Goal: Task Accomplishment & Management: Use online tool/utility

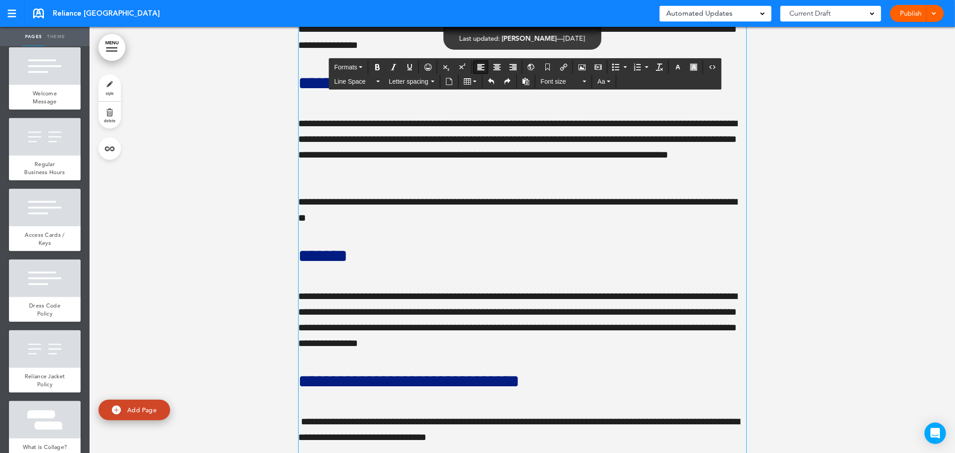
scroll to position [16876, 0]
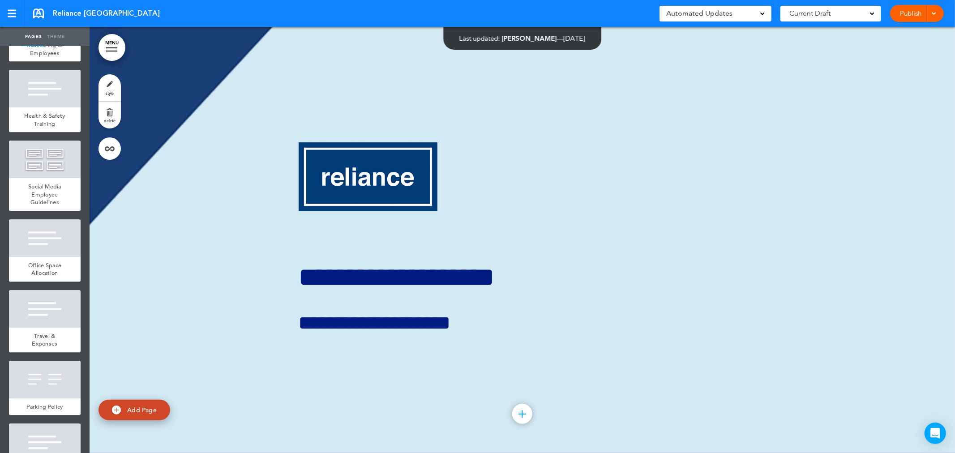
scroll to position [1797, 0]
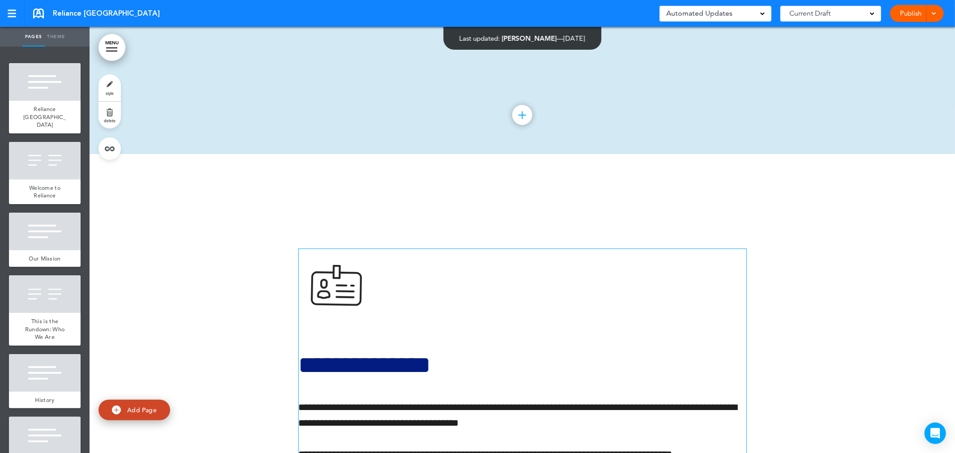
scroll to position [19697, 0]
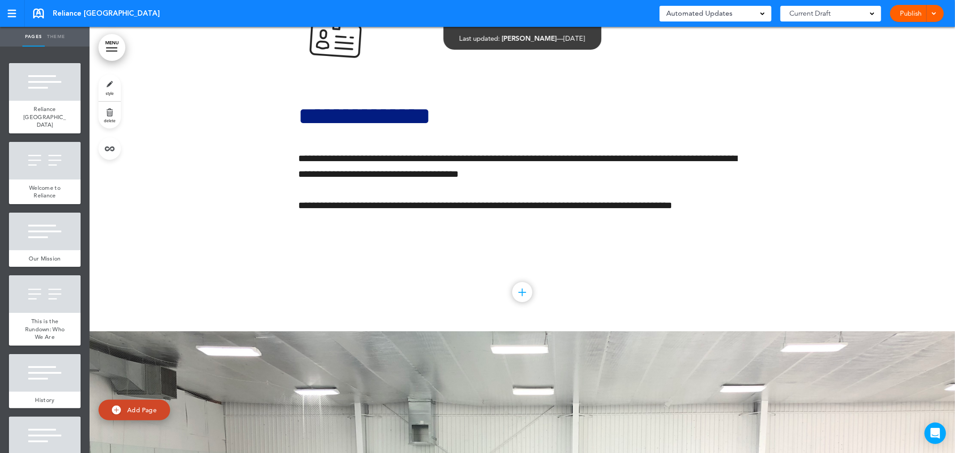
click at [114, 113] on link "delete" at bounding box center [110, 115] width 22 height 27
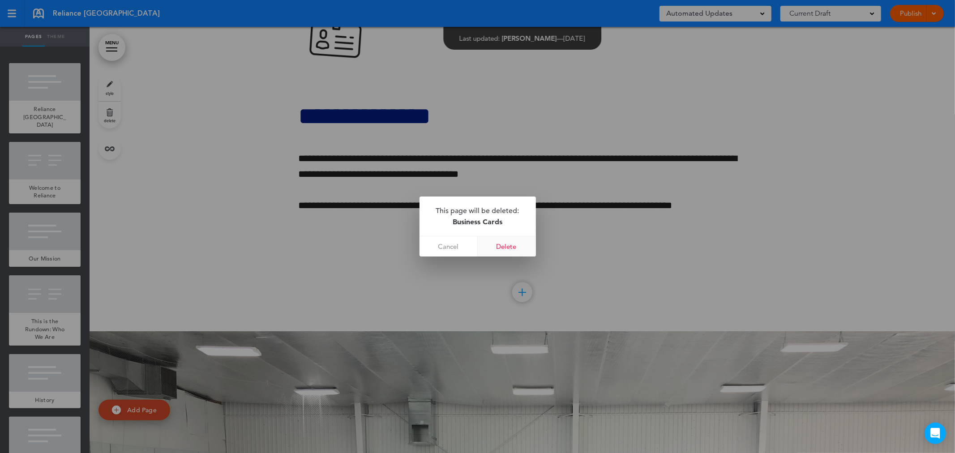
click at [509, 251] on link "Delete" at bounding box center [507, 247] width 58 height 20
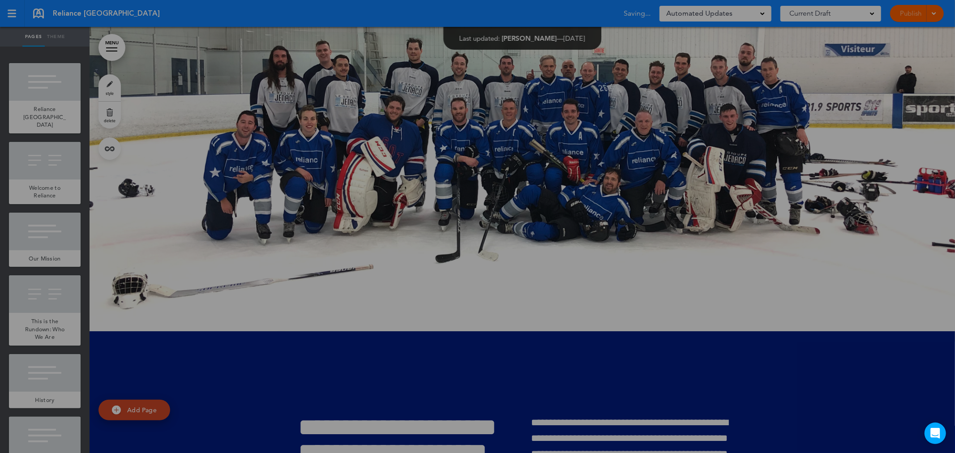
scroll to position [19271, 0]
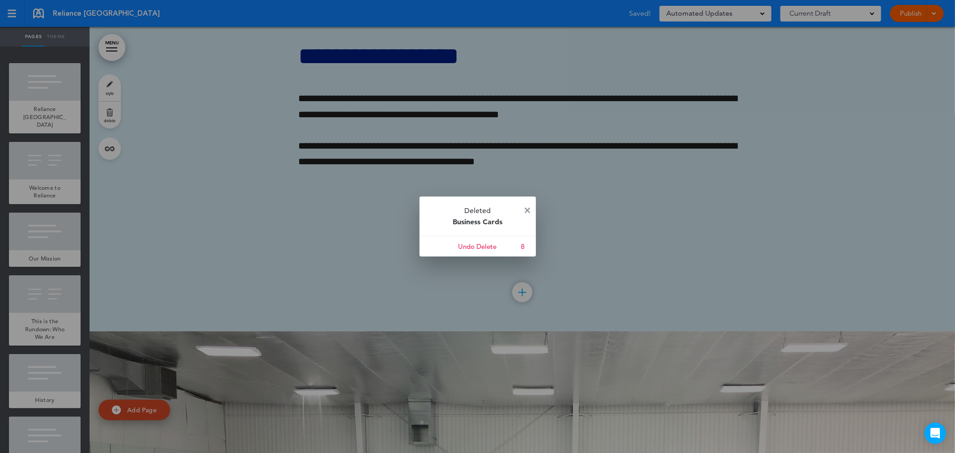
click at [529, 208] on img at bounding box center [527, 210] width 5 height 5
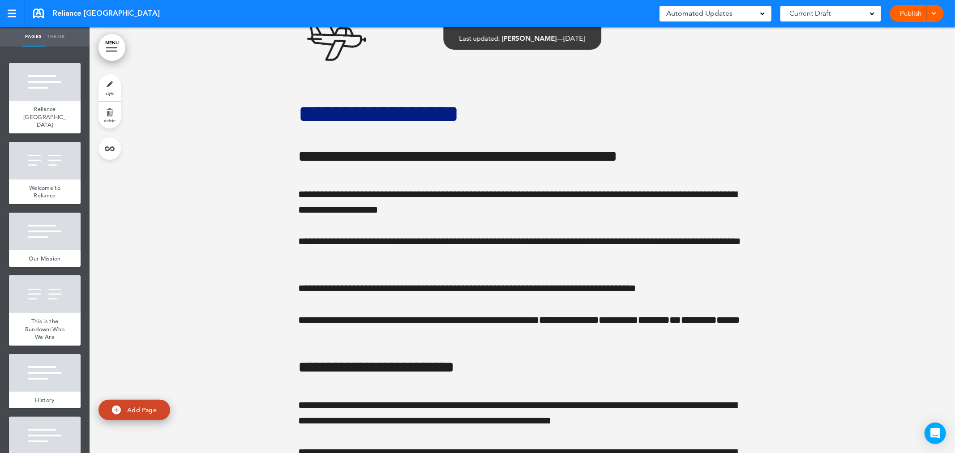
scroll to position [16635, 0]
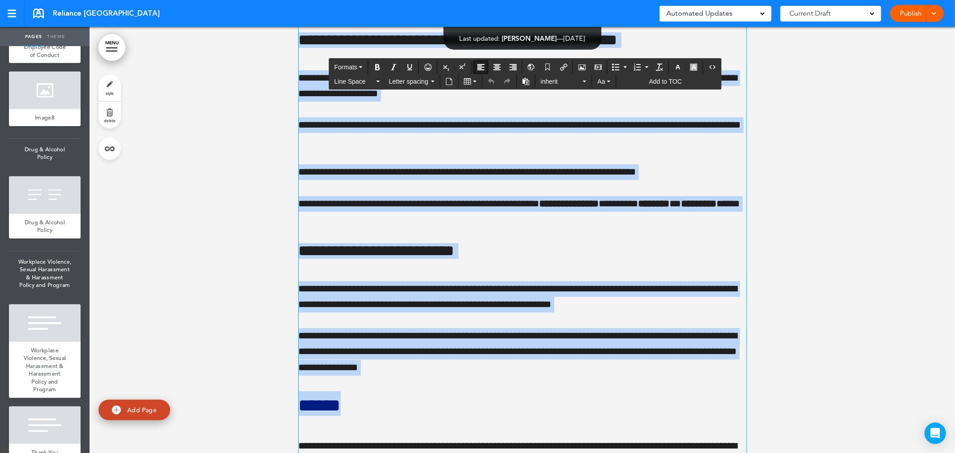
scroll to position [16796, 0]
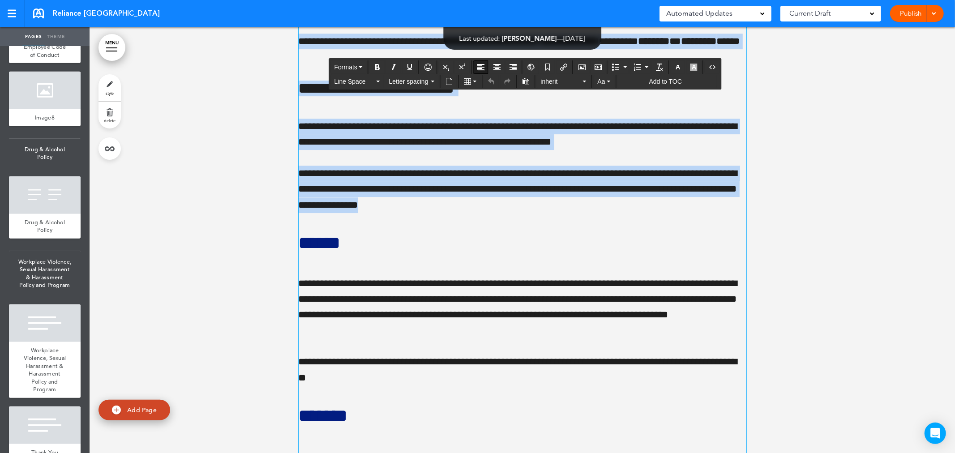
drag, startPoint x: 298, startPoint y: 130, endPoint x: 413, endPoint y: 328, distance: 228.6
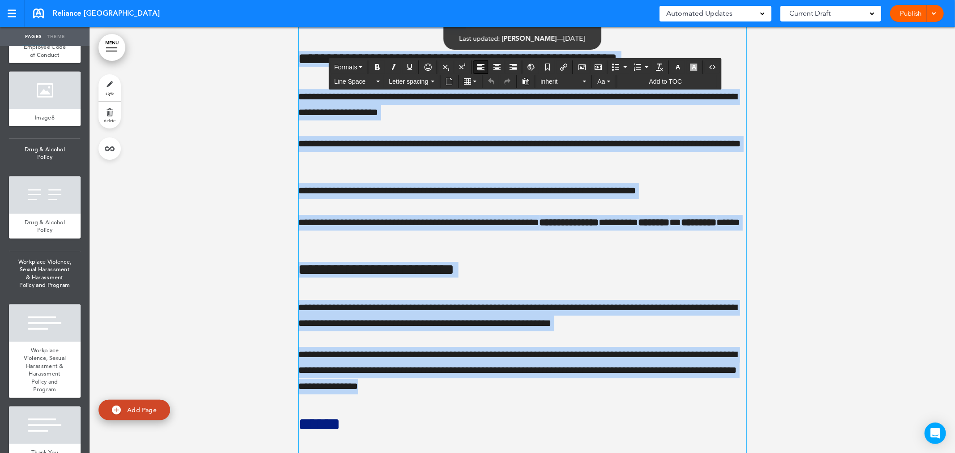
scroll to position [16597, 0]
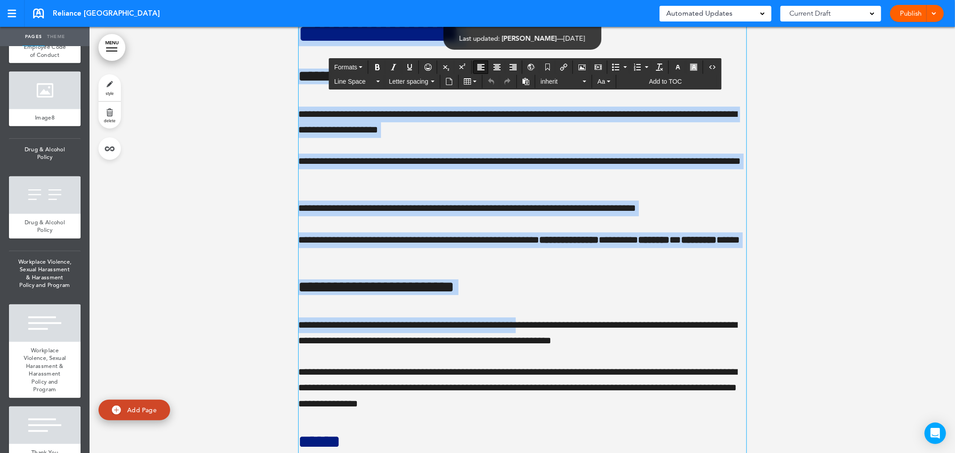
scroll to position [16727, 0]
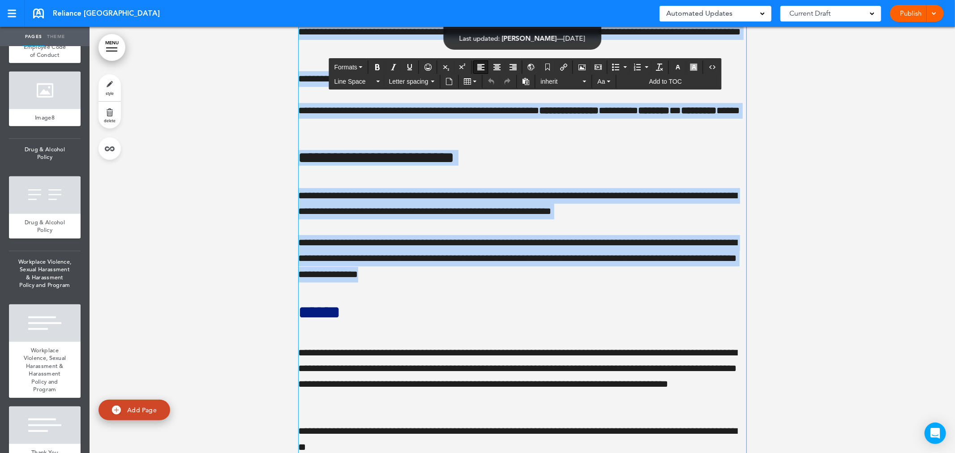
drag, startPoint x: 299, startPoint y: 153, endPoint x: 430, endPoint y: 399, distance: 279.1
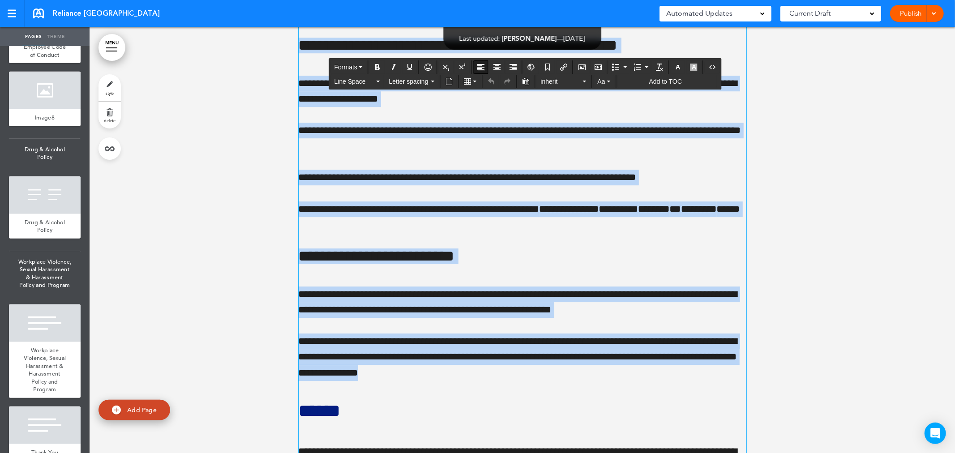
scroll to position [16627, 0]
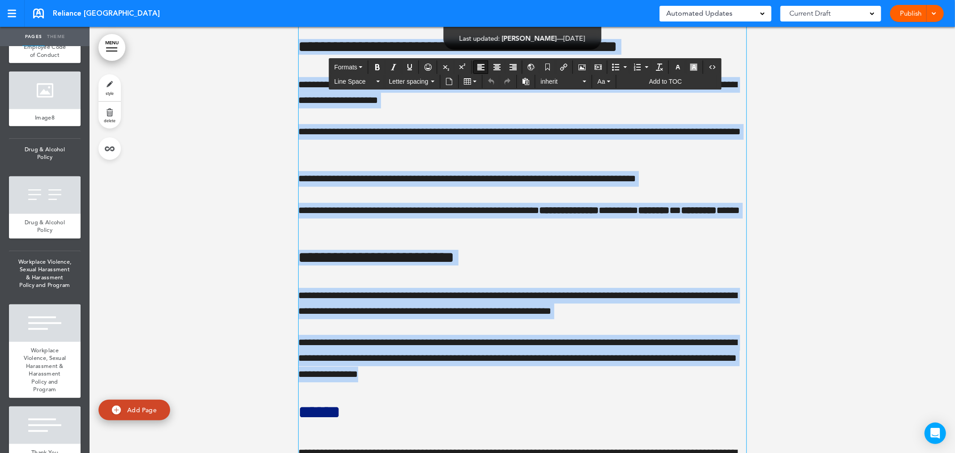
click at [455, 155] on p "**********" at bounding box center [523, 139] width 448 height 31
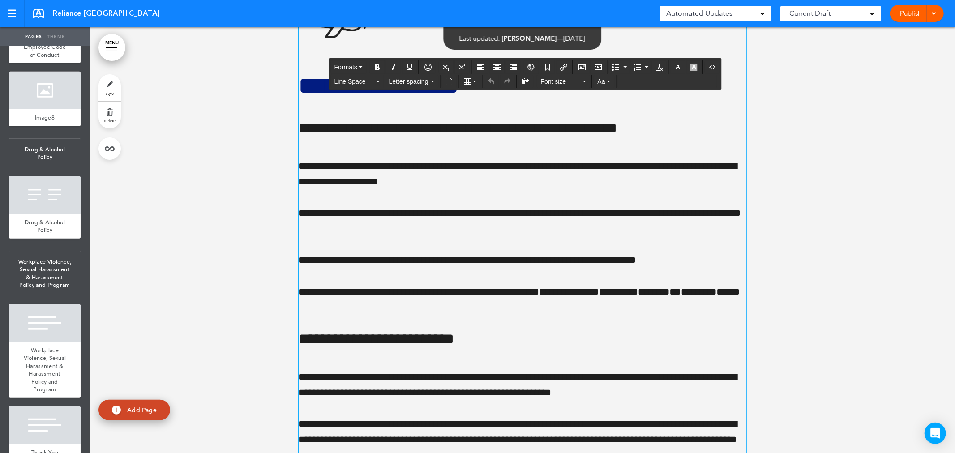
scroll to position [16527, 0]
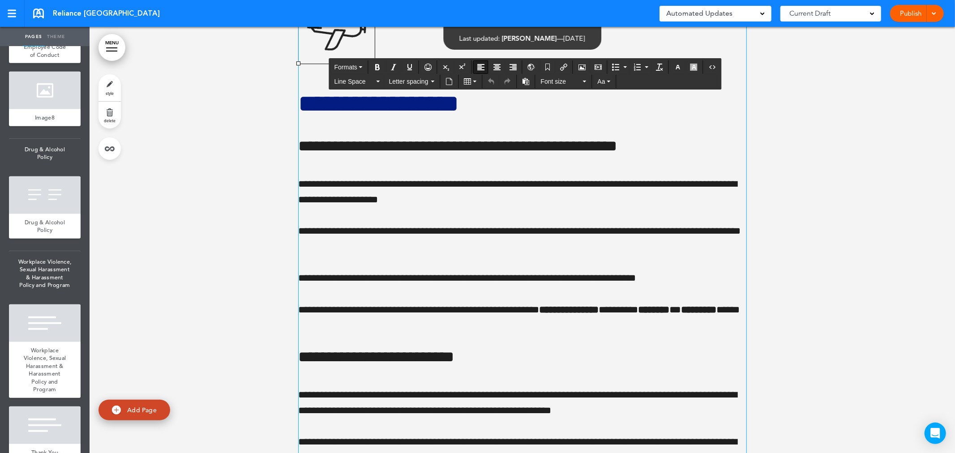
drag, startPoint x: 311, startPoint y: 125, endPoint x: 429, endPoint y: 316, distance: 223.9
click at [414, 208] on p "**********" at bounding box center [523, 191] width 448 height 31
click at [331, 64] on img at bounding box center [337, 25] width 76 height 76
click at [383, 69] on h1 at bounding box center [523, 28] width 448 height 82
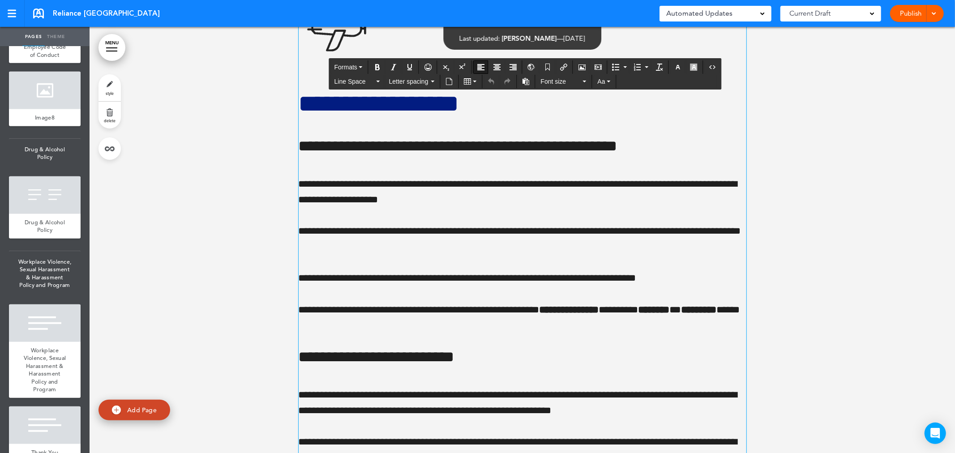
click at [332, 64] on img at bounding box center [337, 25] width 76 height 76
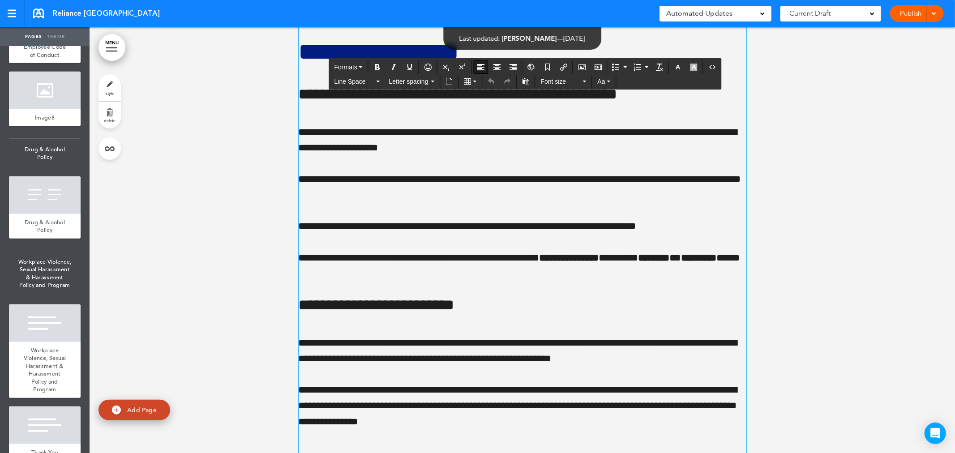
scroll to position [16577, 0]
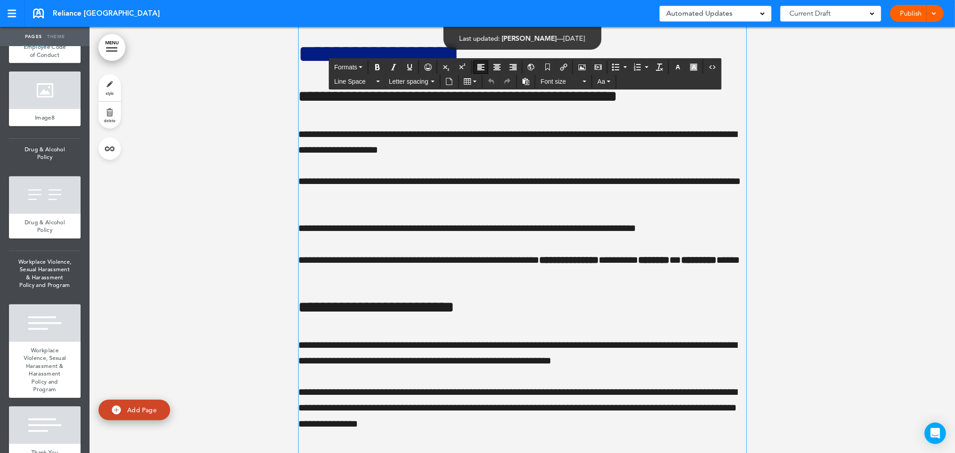
click at [379, 66] on span "**********" at bounding box center [379, 54] width 161 height 25
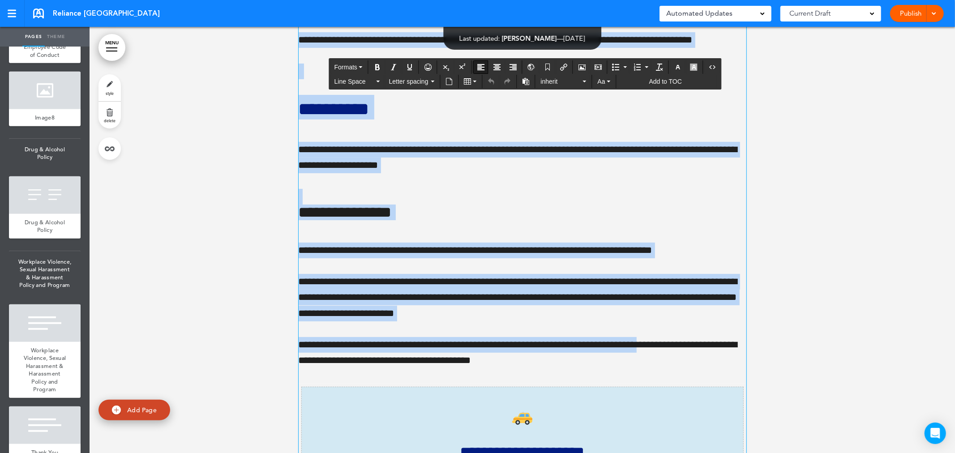
scroll to position [17534, 0]
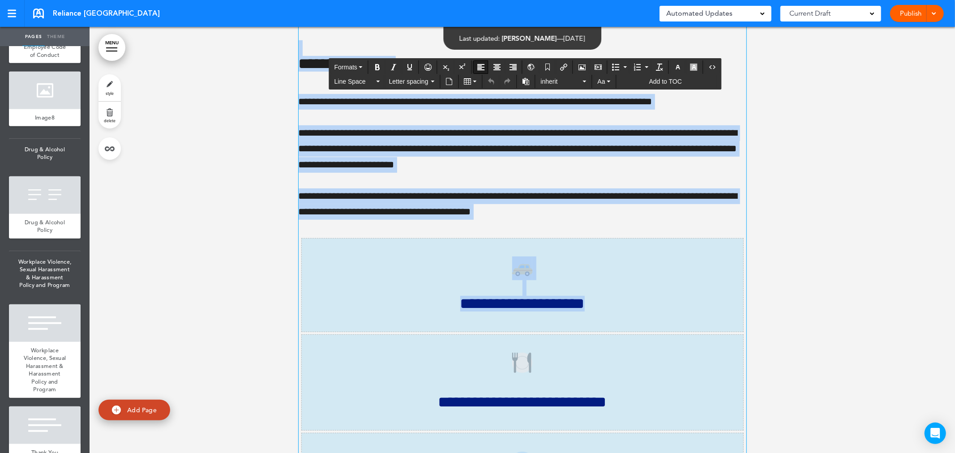
drag, startPoint x: 298, startPoint y: 162, endPoint x: 544, endPoint y: 297, distance: 280.5
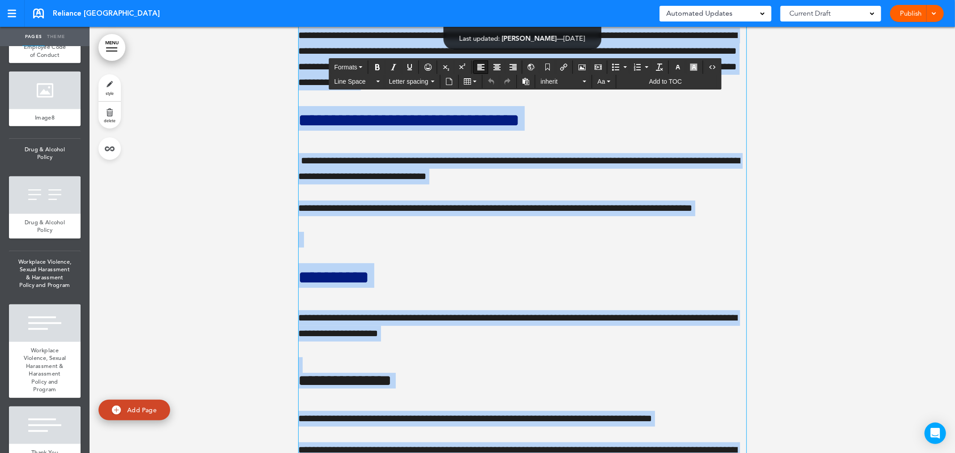
scroll to position [17018, 0]
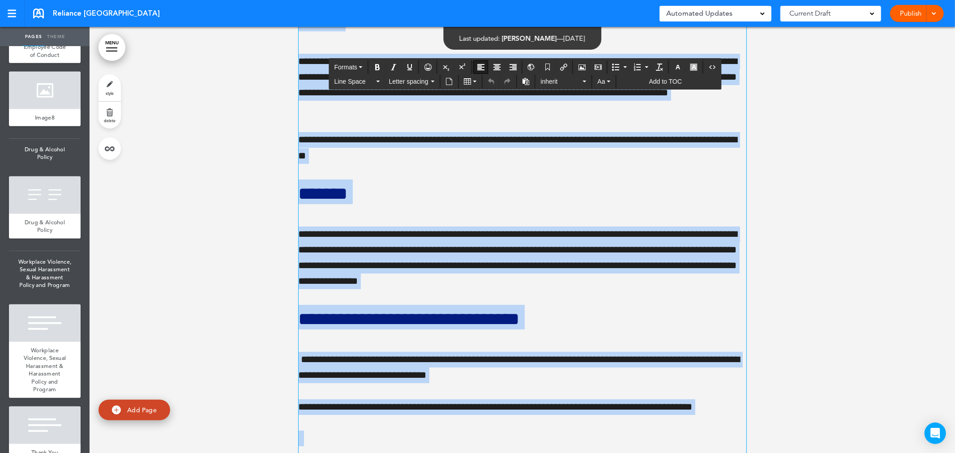
click at [791, 310] on div at bounding box center [523, 290] width 866 height 1655
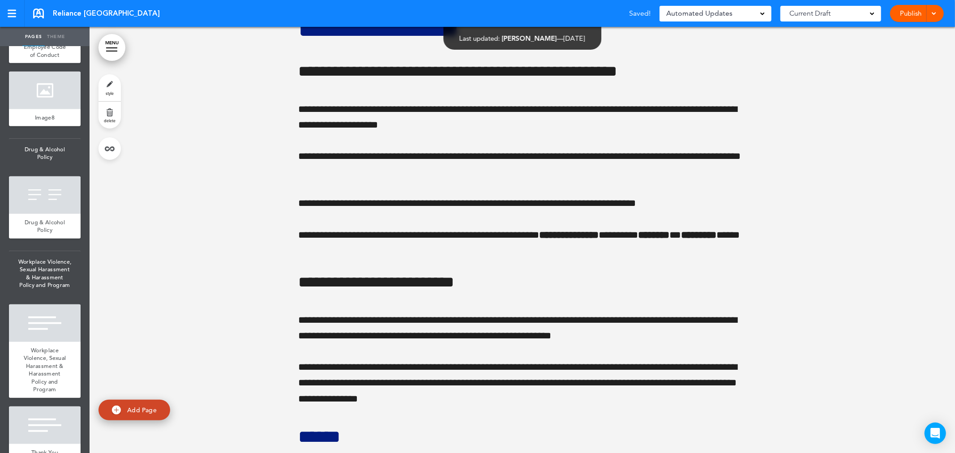
scroll to position [16620, 0]
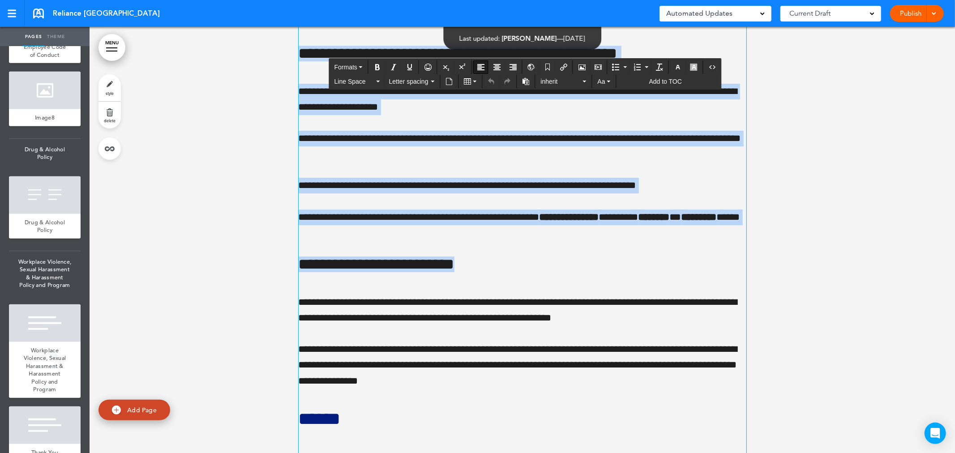
drag, startPoint x: 300, startPoint y: 125, endPoint x: 544, endPoint y: 389, distance: 358.8
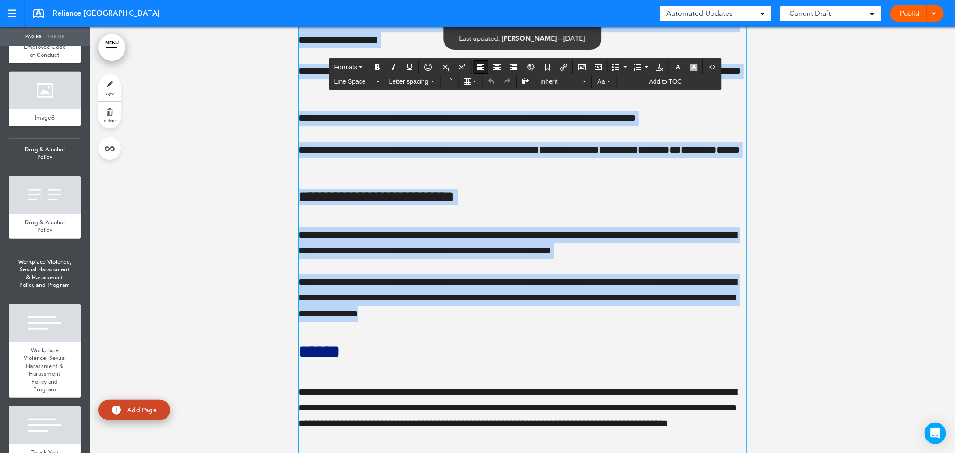
drag, startPoint x: 299, startPoint y: 132, endPoint x: 623, endPoint y: 455, distance: 457.4
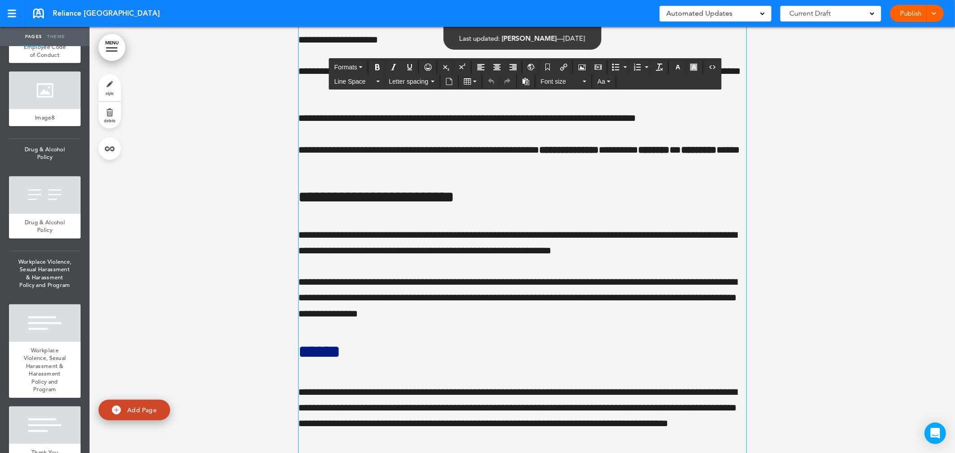
drag, startPoint x: 623, startPoint y: 455, endPoint x: 650, endPoint y: 405, distance: 56.5
click at [645, 322] on p "**********" at bounding box center [523, 298] width 448 height 47
click at [629, 259] on p "**********" at bounding box center [523, 243] width 448 height 31
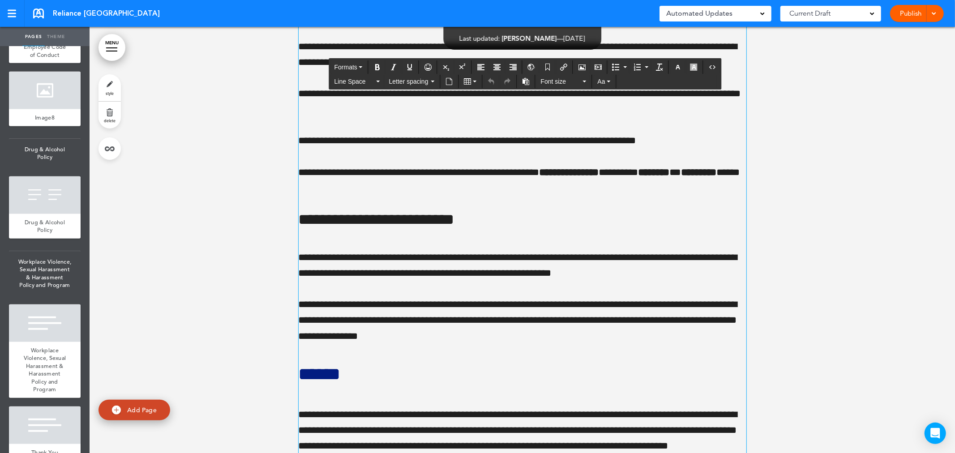
scroll to position [16588, 0]
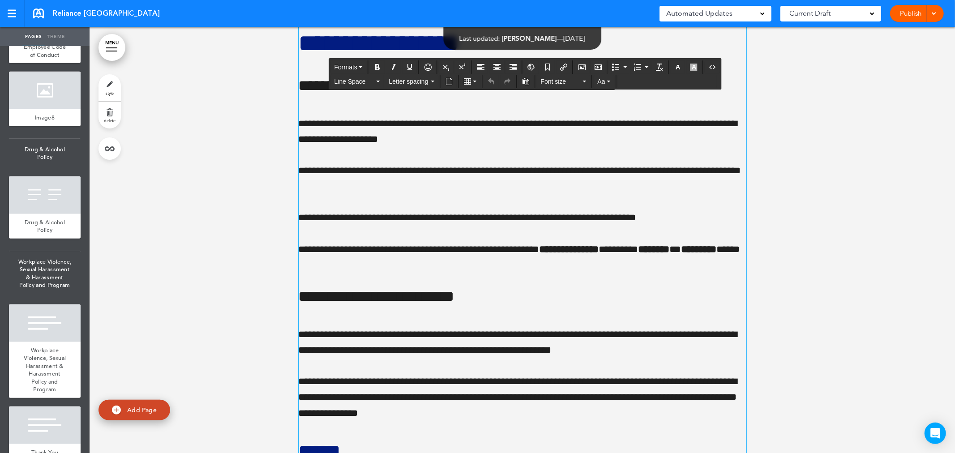
drag, startPoint x: 354, startPoint y: 144, endPoint x: 336, endPoint y: 138, distance: 18.6
click at [362, 56] on span "**********" at bounding box center [379, 43] width 161 height 25
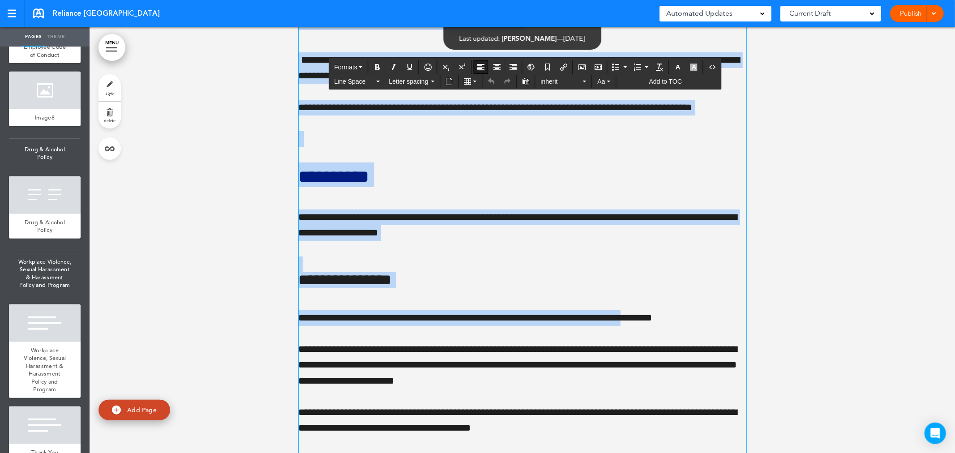
scroll to position [17500, 0]
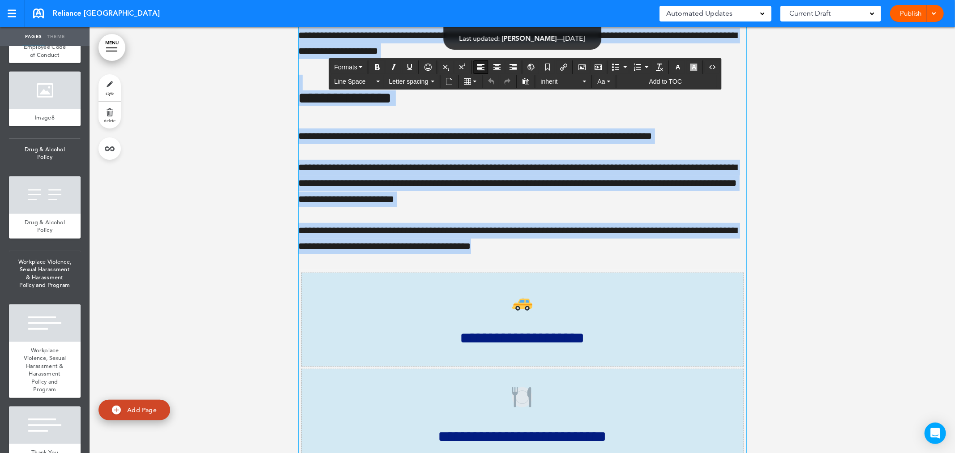
drag, startPoint x: 298, startPoint y: 159, endPoint x: 560, endPoint y: 373, distance: 338.3
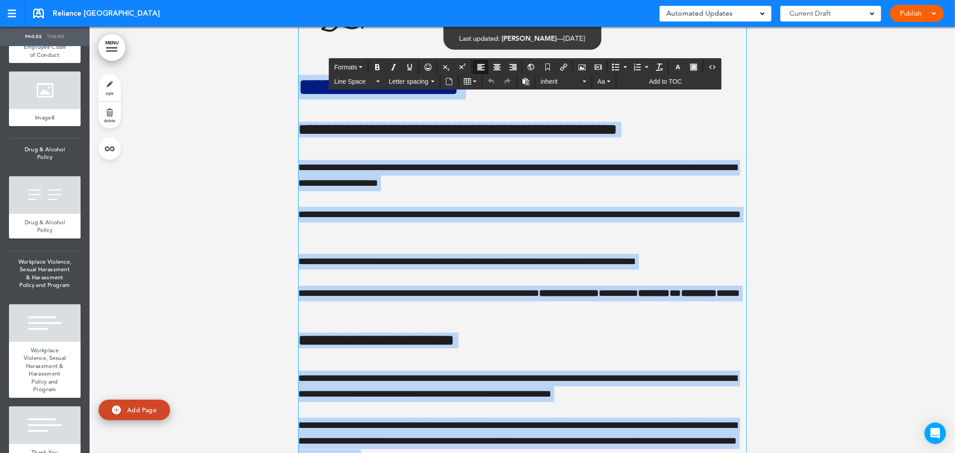
scroll to position [16604, 0]
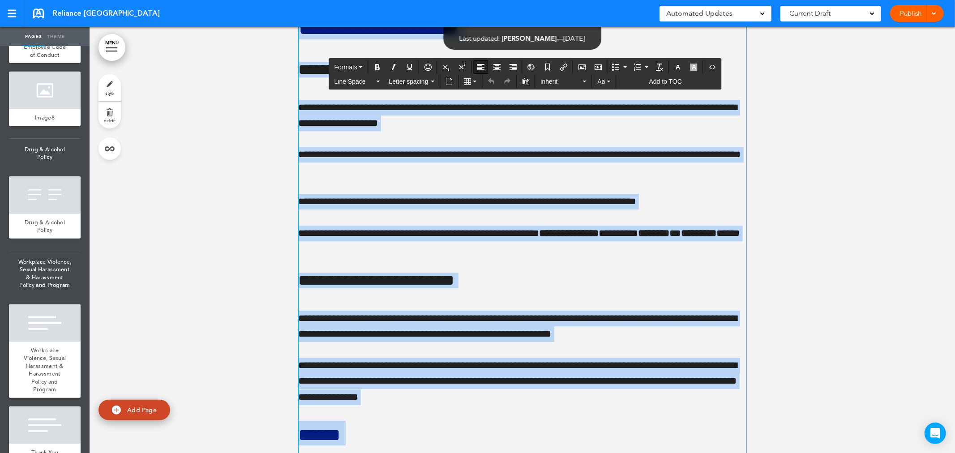
click at [491, 210] on p "**********" at bounding box center [523, 202] width 448 height 16
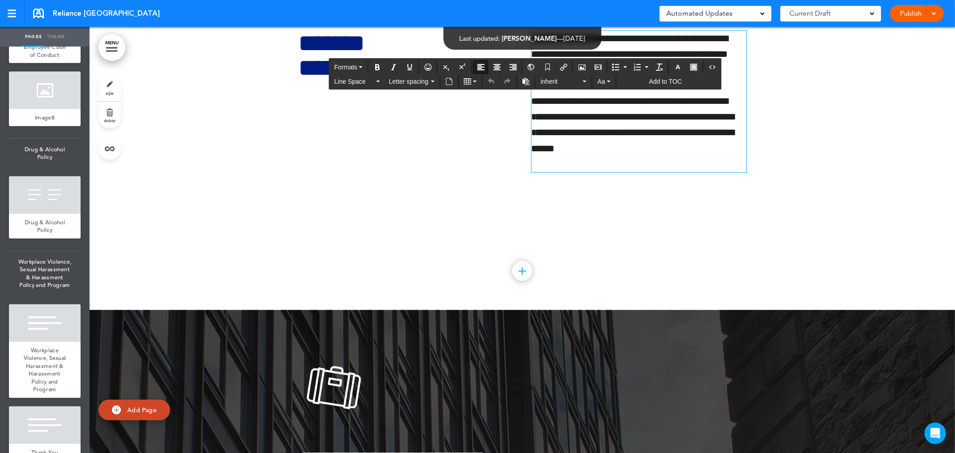
scroll to position [18260, 0]
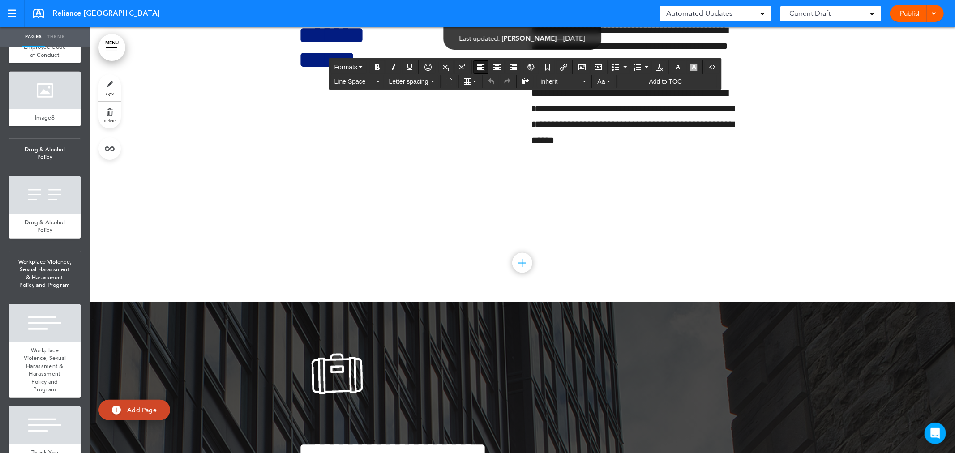
drag, startPoint x: 300, startPoint y: 141, endPoint x: 615, endPoint y: 110, distance: 316.4
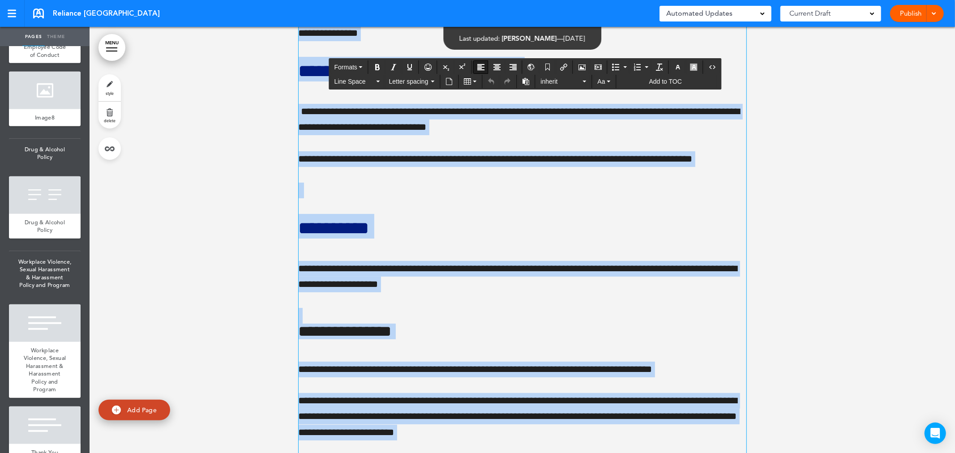
scroll to position [17265, 0]
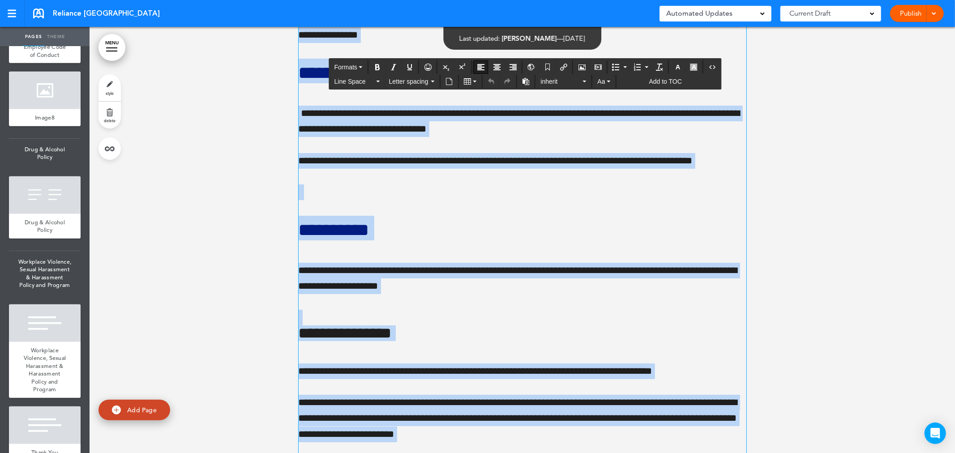
click at [822, 266] on div at bounding box center [523, 44] width 866 height 1655
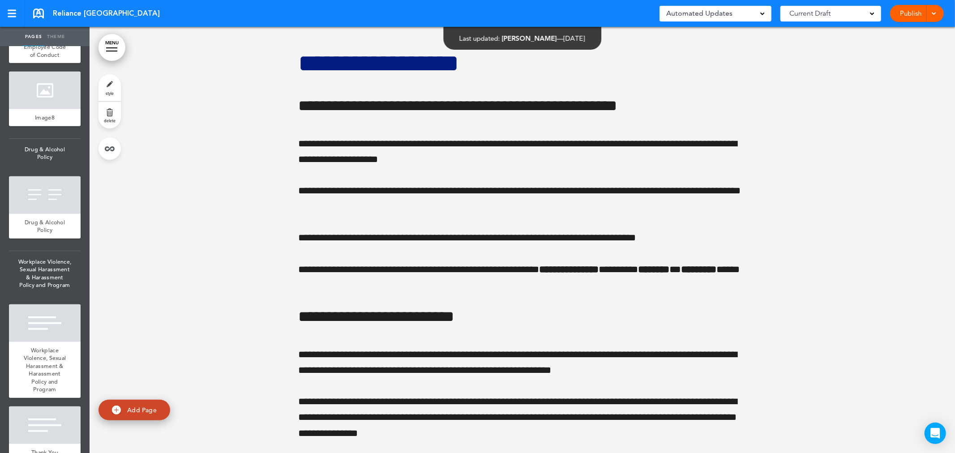
scroll to position [16617, 0]
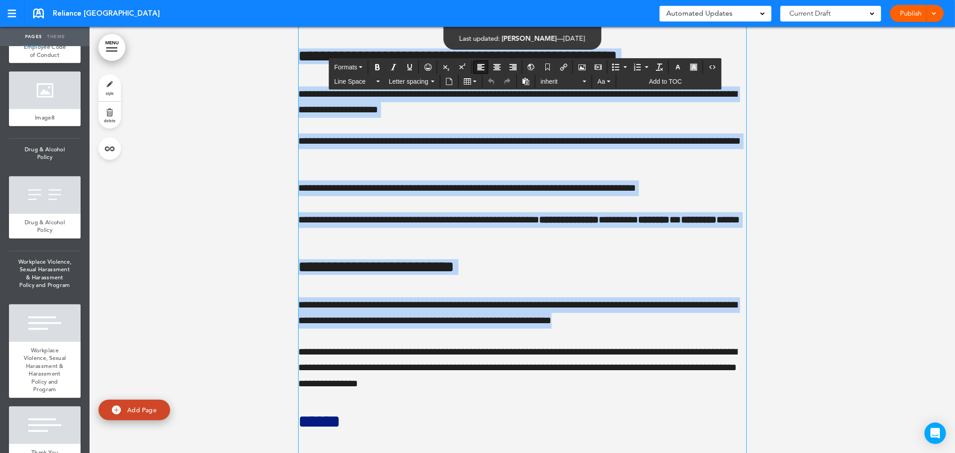
drag, startPoint x: 301, startPoint y: 133, endPoint x: 611, endPoint y: 442, distance: 438.4
click at [634, 275] on h4 "**********" at bounding box center [523, 267] width 448 height 16
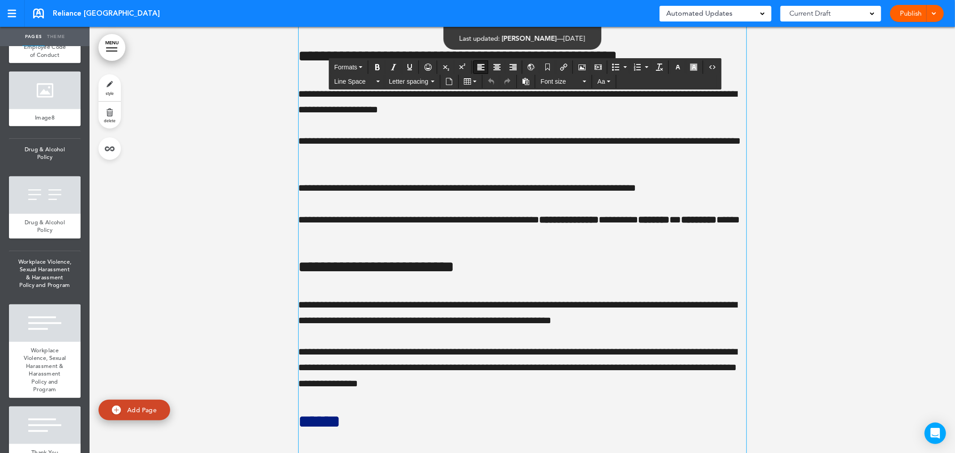
drag, startPoint x: 306, startPoint y: 46, endPoint x: 324, endPoint y: 64, distance: 25.7
click at [314, 26] on span "**********" at bounding box center [379, 13] width 161 height 25
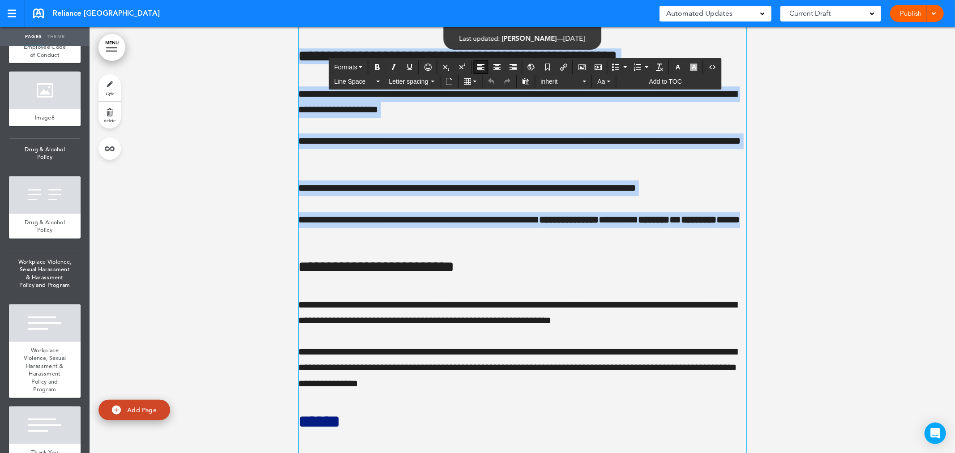
drag, startPoint x: 297, startPoint y: 127, endPoint x: 708, endPoint y: 353, distance: 468.5
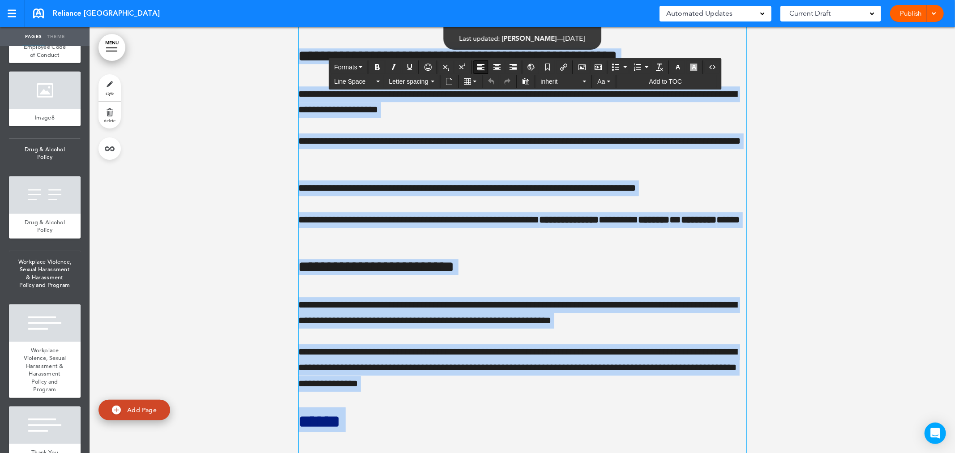
scroll to position [16800, 0]
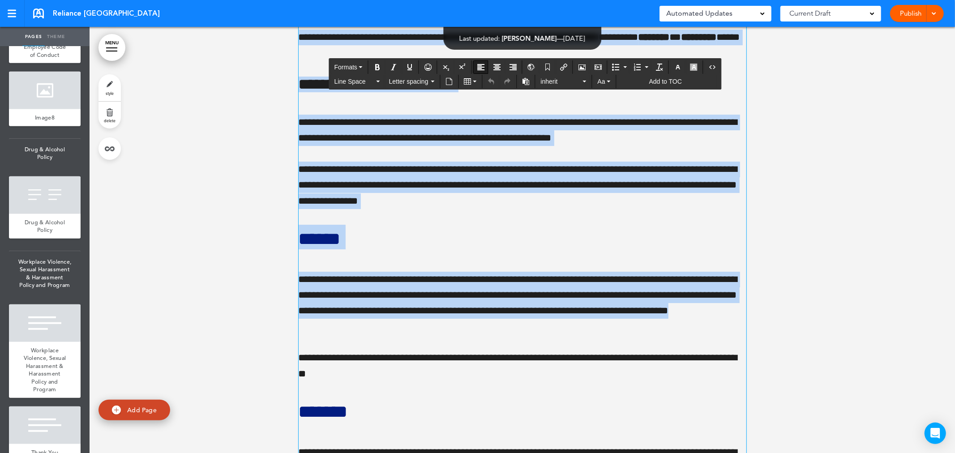
drag, startPoint x: 300, startPoint y: 127, endPoint x: 441, endPoint y: 328, distance: 245.3
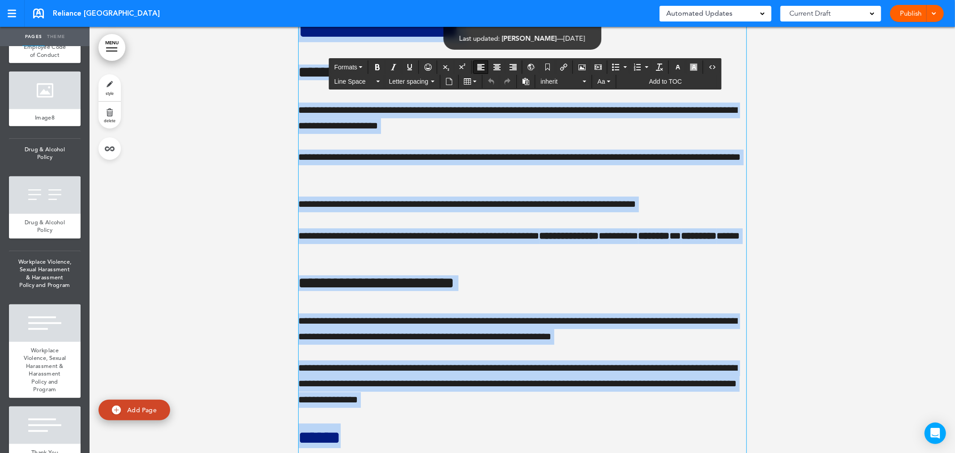
scroll to position [16552, 0]
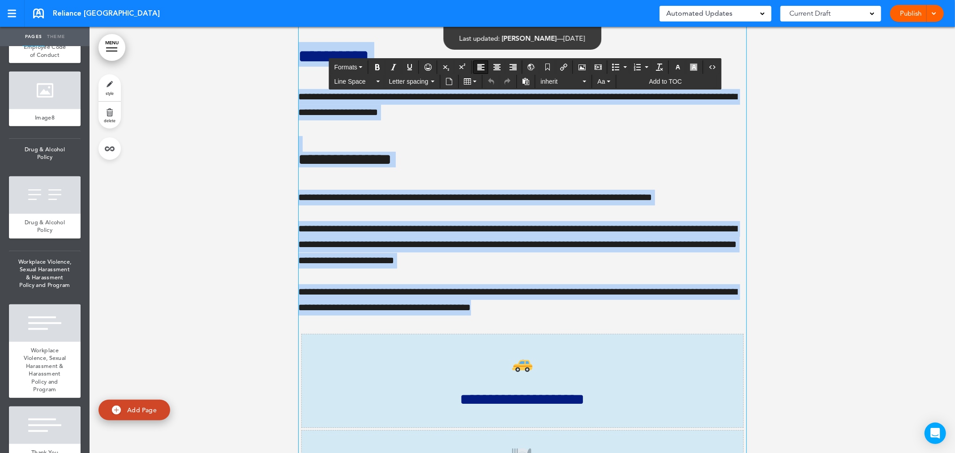
scroll to position [17709, 0]
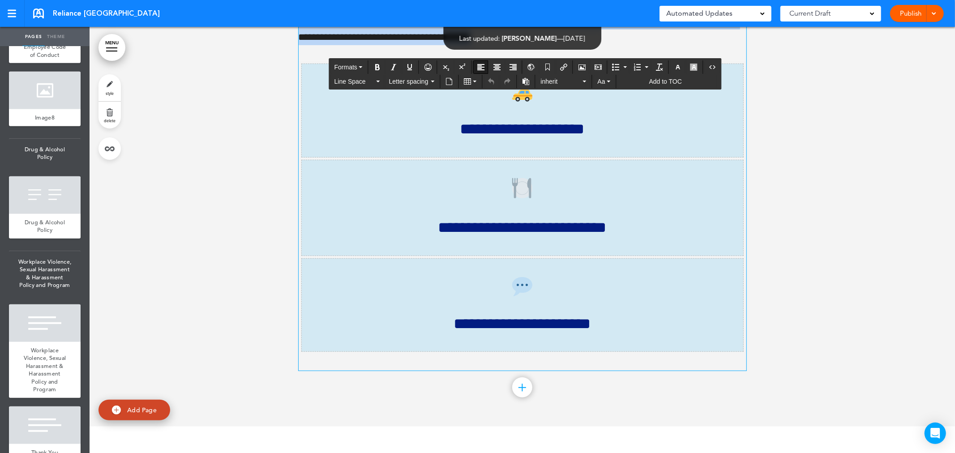
drag, startPoint x: 298, startPoint y: 189, endPoint x: 710, endPoint y: 351, distance: 442.6
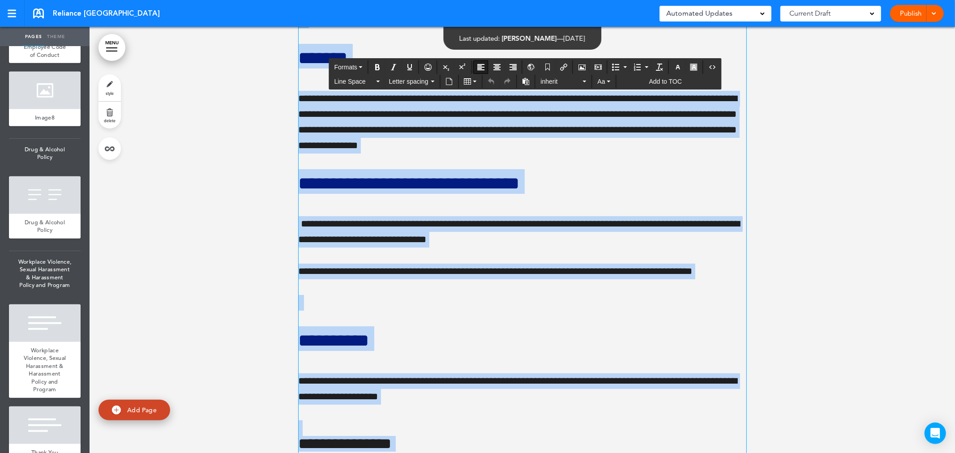
scroll to position [17146, 0]
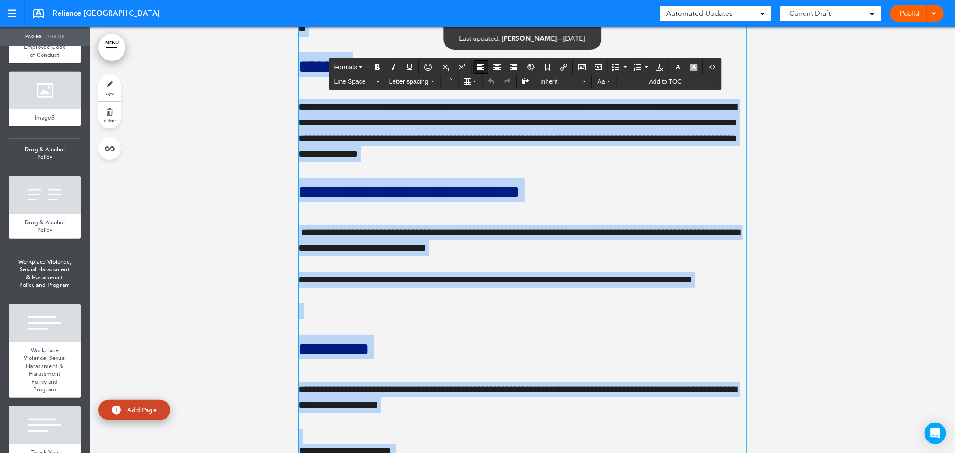
click at [808, 318] on div at bounding box center [523, 163] width 866 height 1655
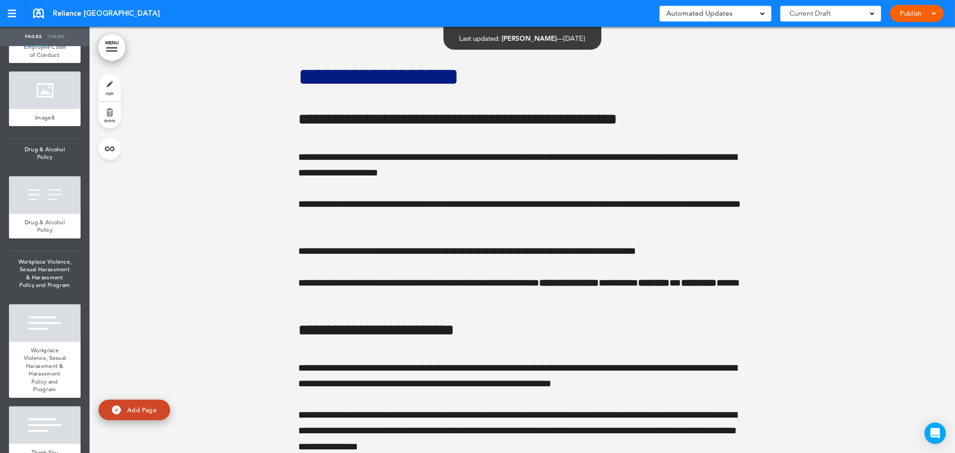
scroll to position [16594, 0]
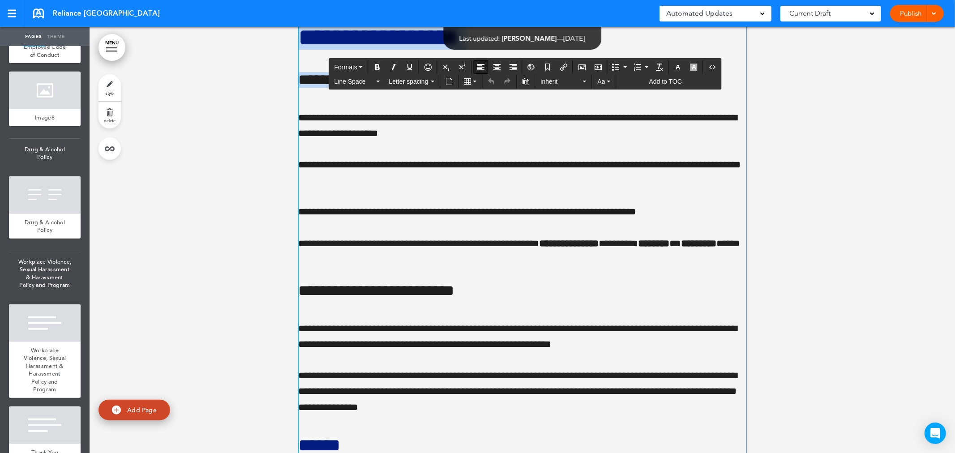
drag, startPoint x: 297, startPoint y: 161, endPoint x: 336, endPoint y: 163, distance: 39.0
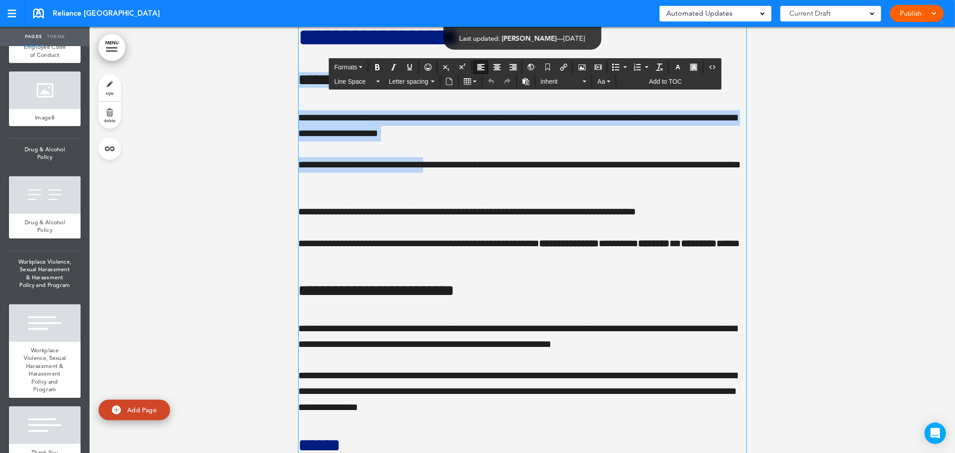
drag, startPoint x: 297, startPoint y: 194, endPoint x: 436, endPoint y: 265, distance: 155.9
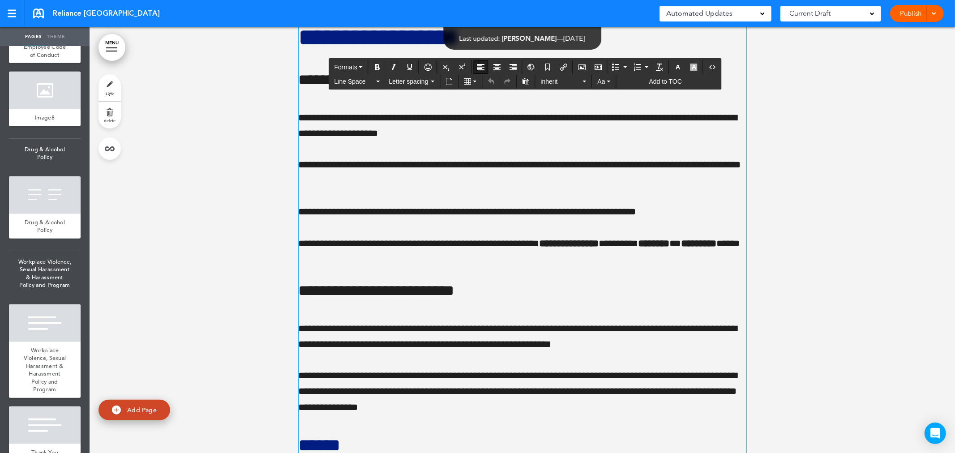
click at [495, 189] on p "**********" at bounding box center [523, 172] width 448 height 31
drag, startPoint x: 494, startPoint y: 198, endPoint x: 302, endPoint y: 157, distance: 196.5
click at [299, 50] on span "**********" at bounding box center [379, 37] width 161 height 25
drag, startPoint x: 301, startPoint y: 149, endPoint x: 493, endPoint y: 196, distance: 197.3
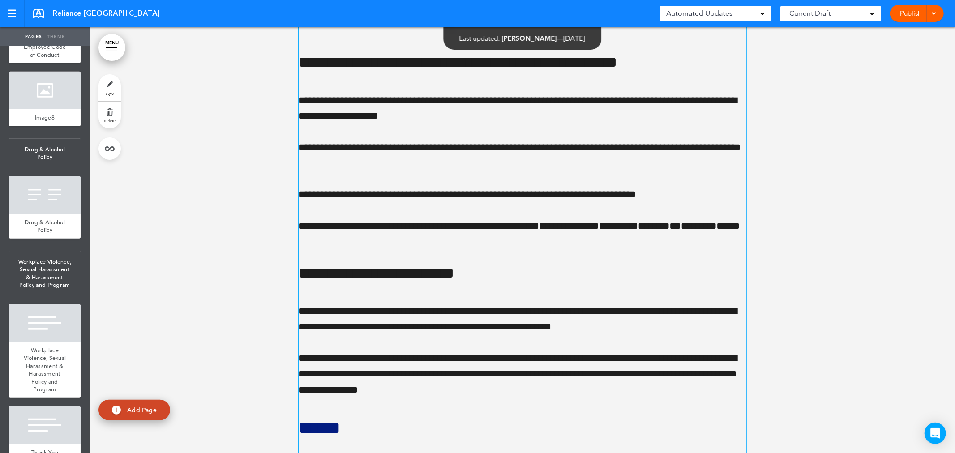
scroll to position [16668, 0]
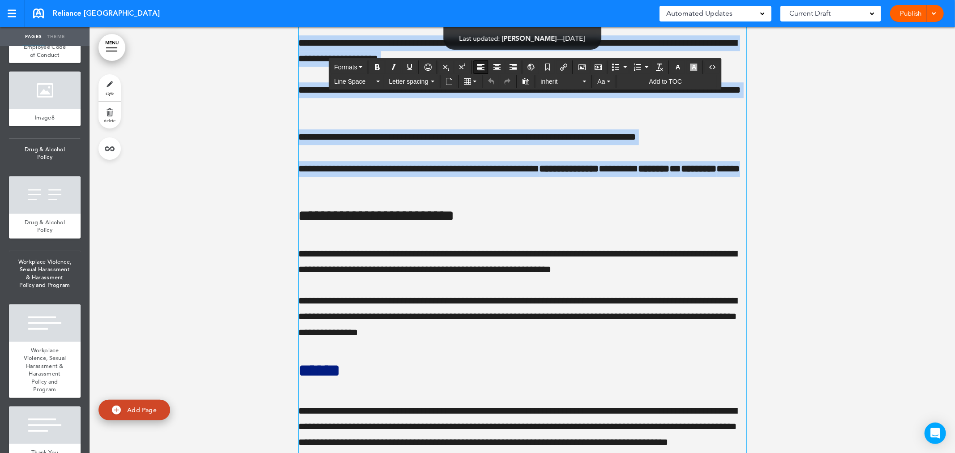
drag, startPoint x: 297, startPoint y: 84, endPoint x: 403, endPoint y: 306, distance: 245.6
click at [377, 193] on p "**********" at bounding box center [523, 176] width 448 height 31
drag, startPoint x: 368, startPoint y: 303, endPoint x: 296, endPoint y: 81, distance: 233.7
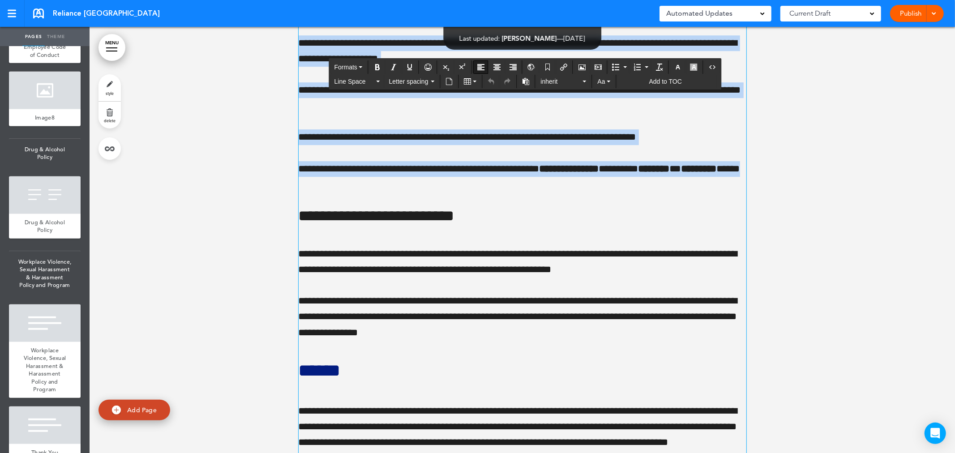
click at [393, 67] on p "**********" at bounding box center [523, 50] width 448 height 31
drag, startPoint x: 301, startPoint y: 83, endPoint x: 379, endPoint y: 306, distance: 236.2
click at [299, 67] on p "**********" at bounding box center [523, 50] width 448 height 31
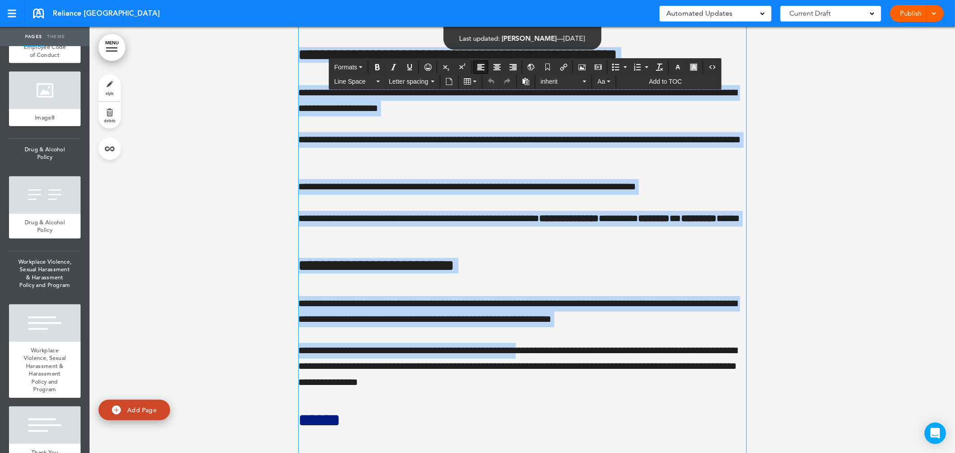
scroll to position [16734, 0]
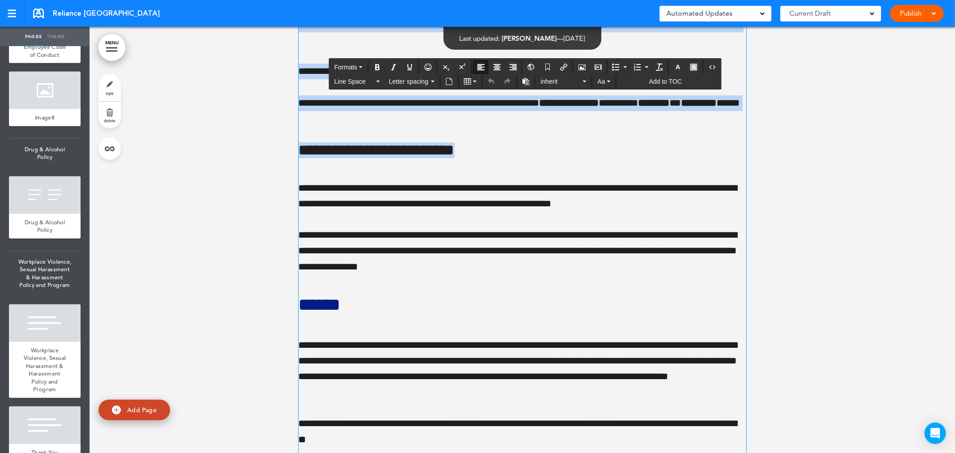
drag, startPoint x: 300, startPoint y: 137, endPoint x: 507, endPoint y: 266, distance: 243.9
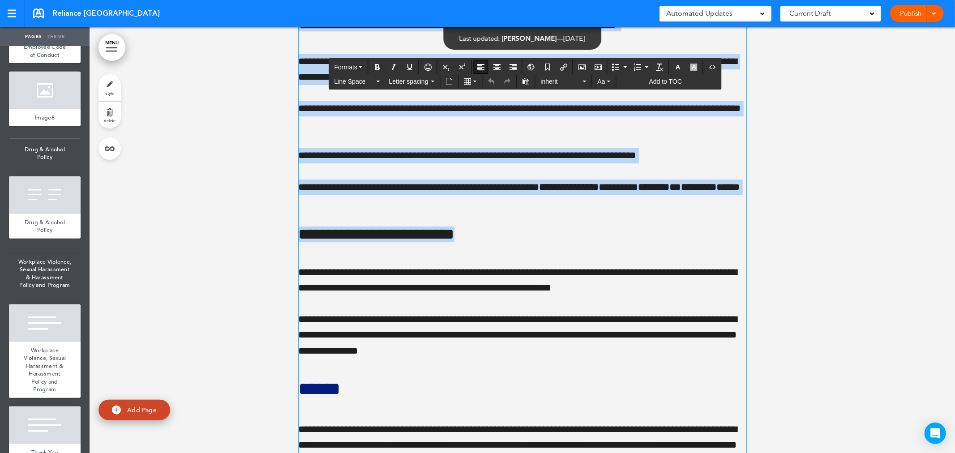
scroll to position [16635, 0]
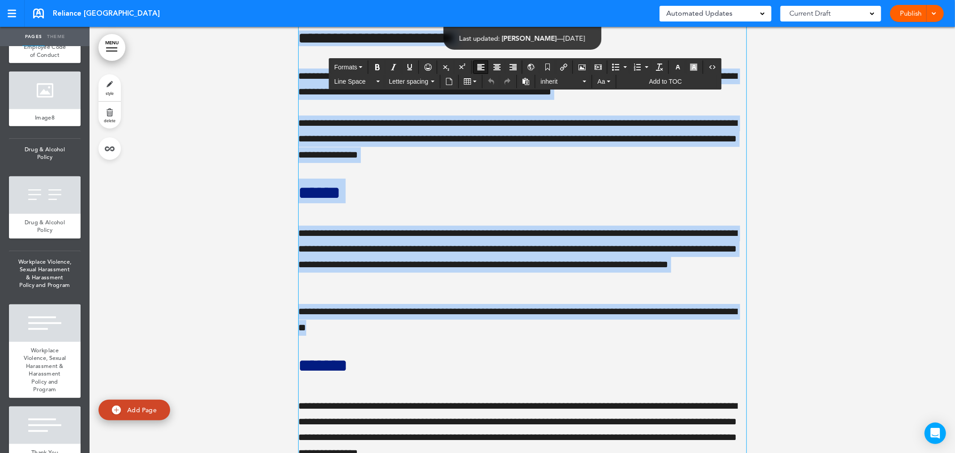
scroll to position [17151, 0]
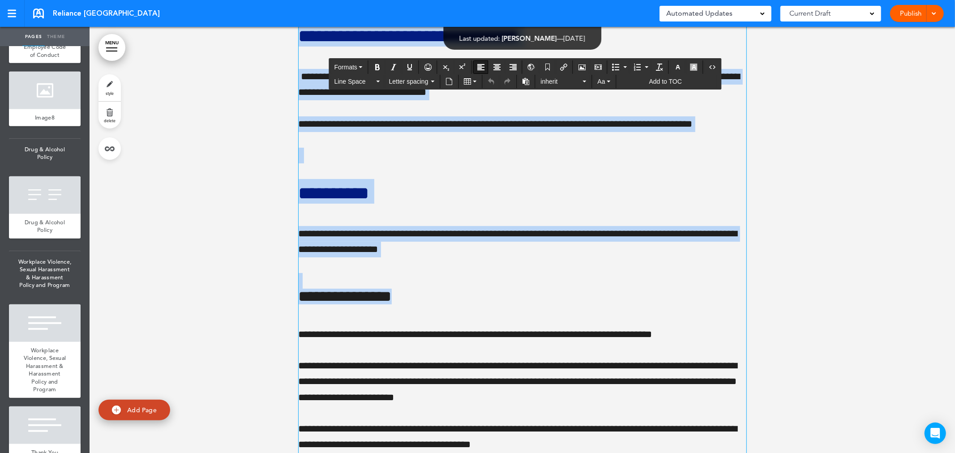
drag, startPoint x: 298, startPoint y: 123, endPoint x: 624, endPoint y: 477, distance: 480.9
click at [624, 453] on html "This handbook Preview Settings Signatures Collaborators Your Handbooks Reliance…" at bounding box center [477, 226] width 955 height 453
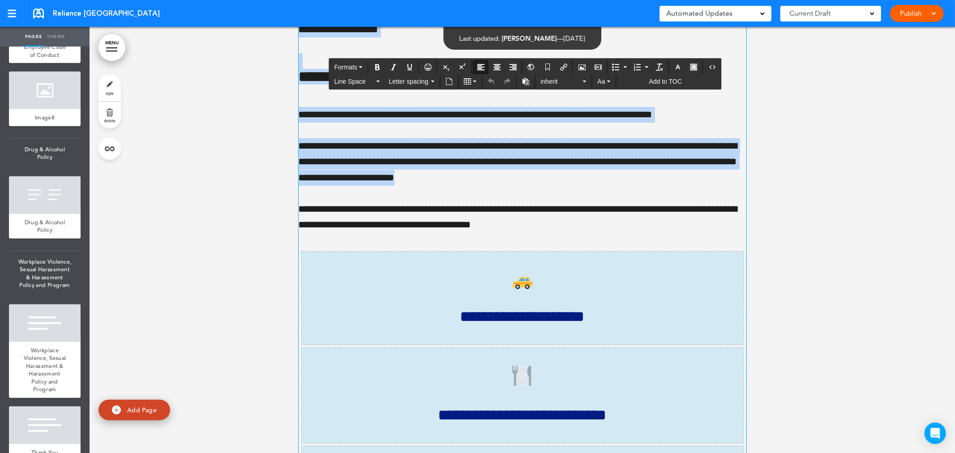
scroll to position [17518, 0]
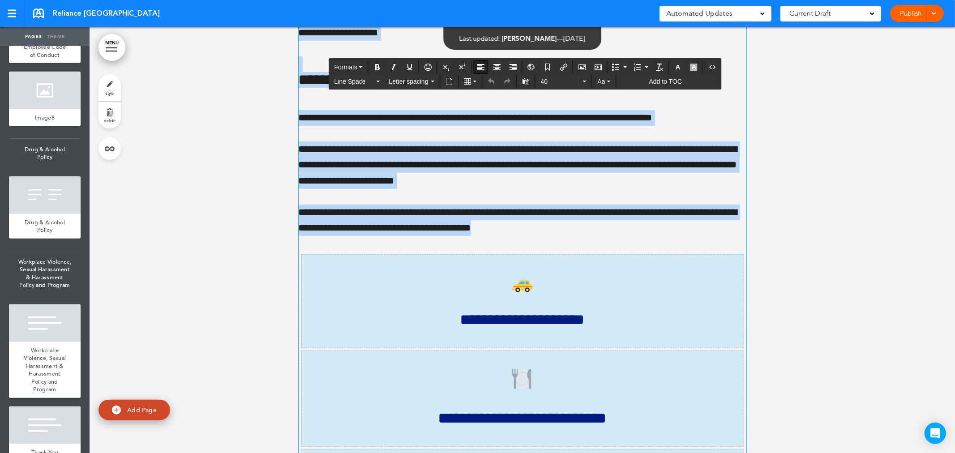
drag, startPoint x: 539, startPoint y: 346, endPoint x: 275, endPoint y: 60, distance: 389.6
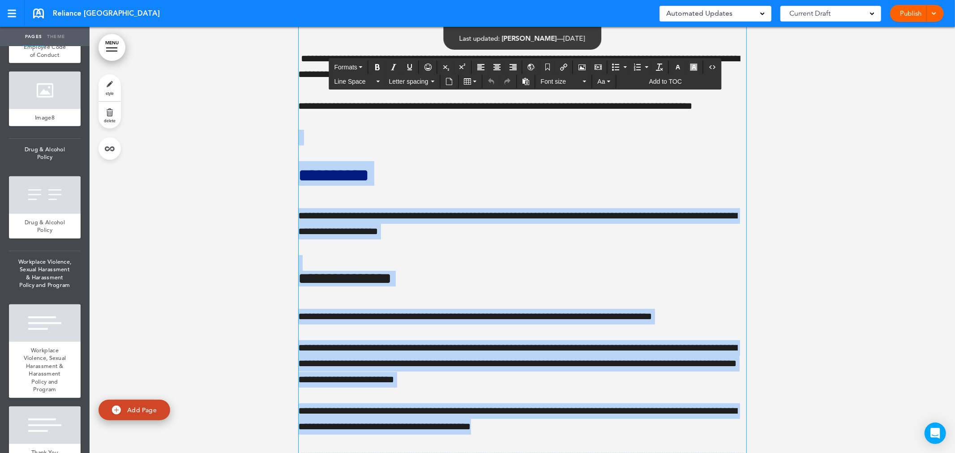
scroll to position [17170, 0]
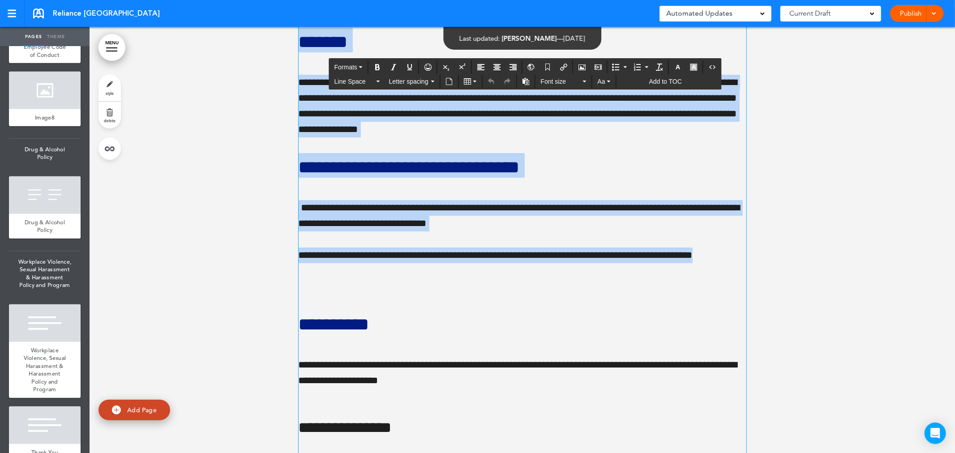
drag, startPoint x: 708, startPoint y: 374, endPoint x: 277, endPoint y: 52, distance: 538.0
click at [277, 52] on div "**********" at bounding box center [523, 138] width 866 height 1655
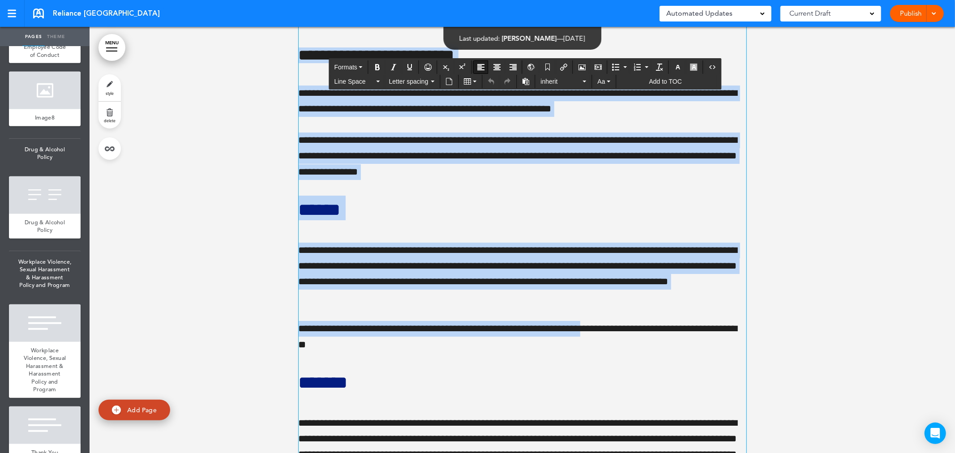
scroll to position [16855, 0]
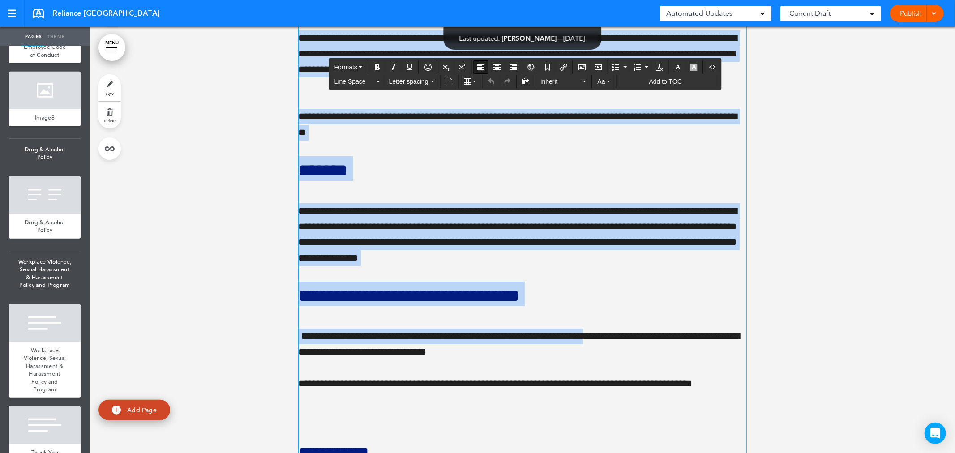
drag, startPoint x: 296, startPoint y: 180, endPoint x: 582, endPoint y: 383, distance: 350.9
click at [585, 440] on div "**********" at bounding box center [523, 255] width 448 height 1565
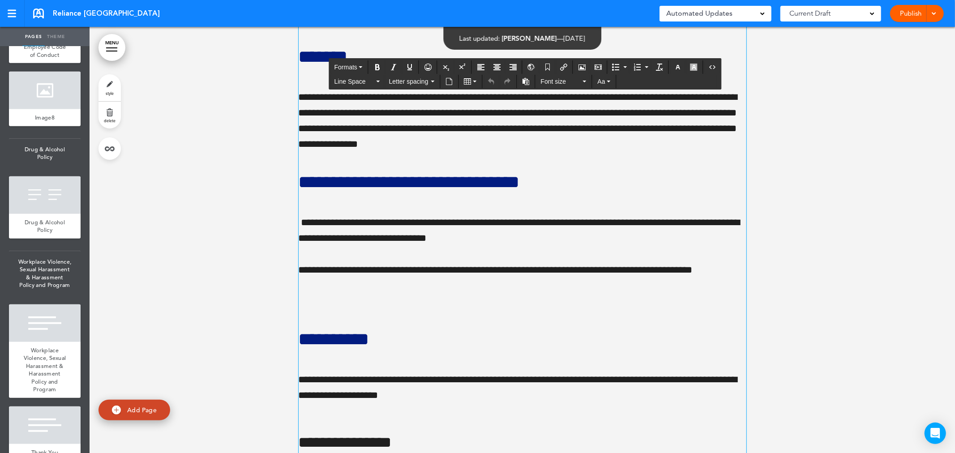
drag, startPoint x: 582, startPoint y: 383, endPoint x: 558, endPoint y: 439, distance: 61.2
click at [558, 439] on div "**********" at bounding box center [523, 141] width 448 height 1565
click at [530, 310] on p at bounding box center [523, 302] width 448 height 16
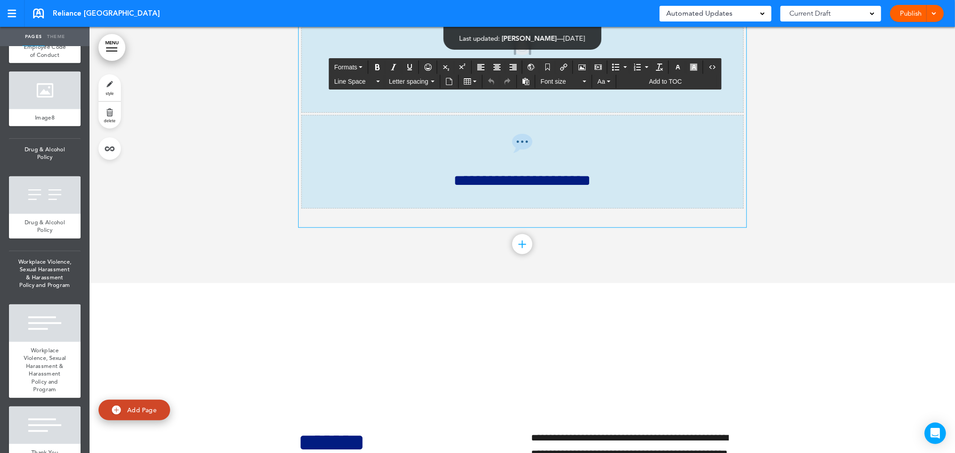
scroll to position [17632, 0]
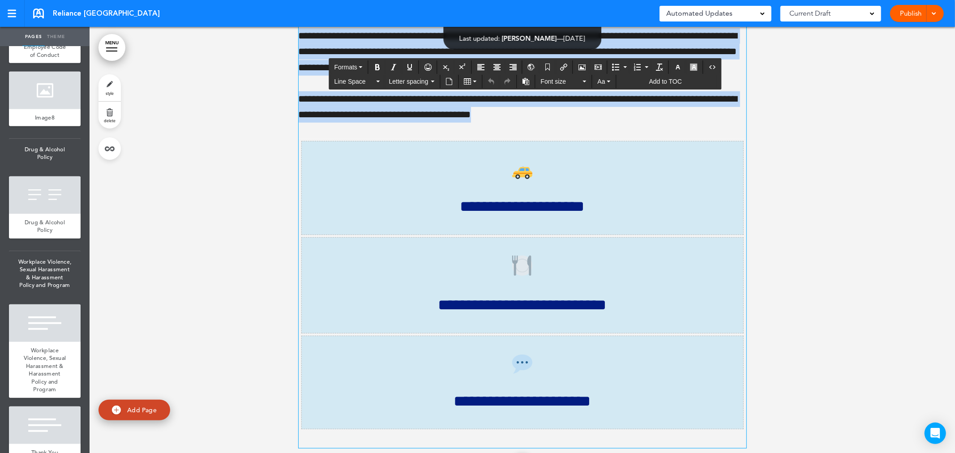
drag, startPoint x: 634, startPoint y: 302, endPoint x: 386, endPoint y: -18, distance: 405.2
click at [386, 0] on html "This handbook Preview Settings Signatures Collaborators Your Handbooks Reliance…" at bounding box center [477, 226] width 955 height 453
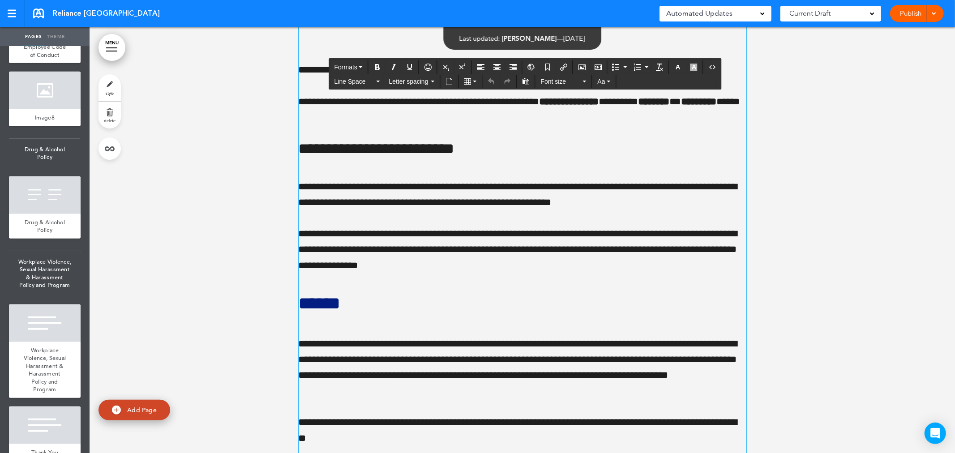
scroll to position [16586, 0]
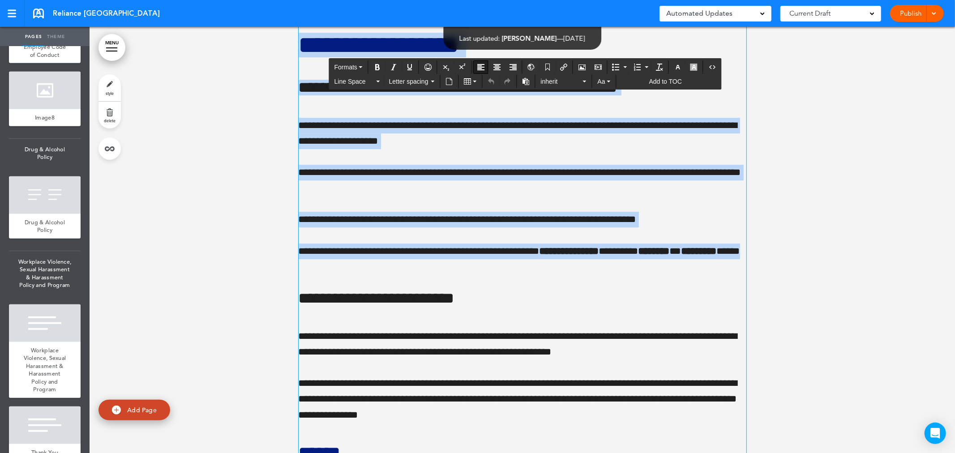
drag, startPoint x: 299, startPoint y: 162, endPoint x: 594, endPoint y: 377, distance: 365.2
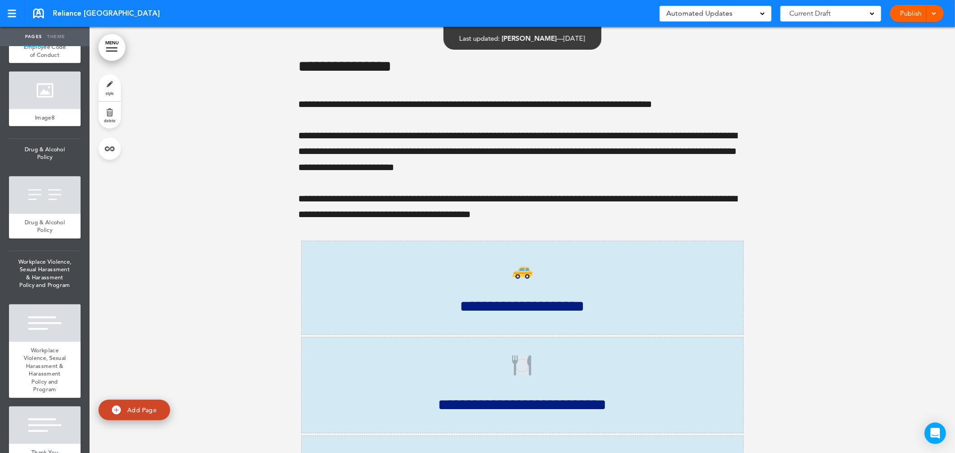
scroll to position [17482, 0]
